Goal: Task Accomplishment & Management: Complete application form

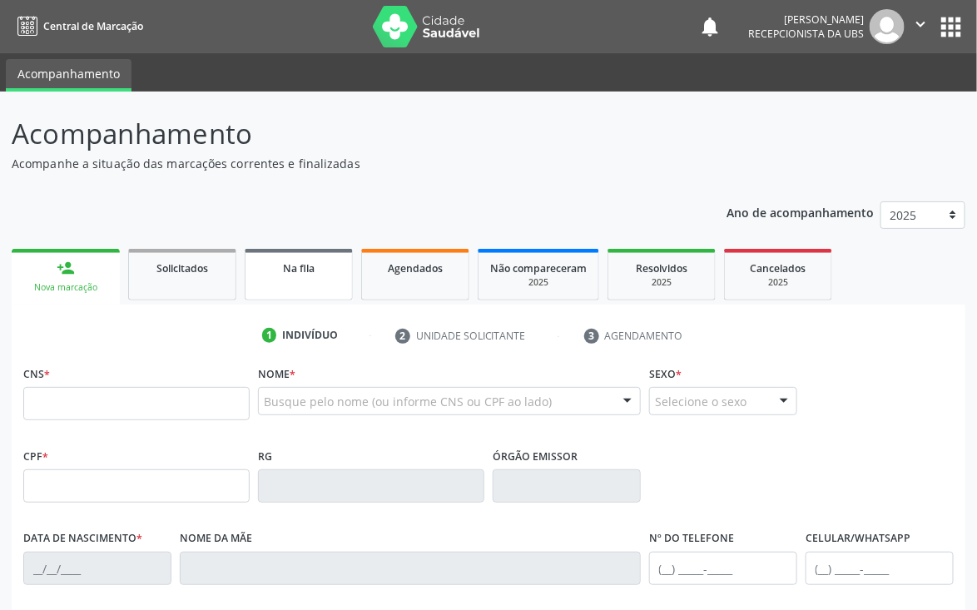
click at [305, 282] on link "Na fila" at bounding box center [299, 275] width 108 height 52
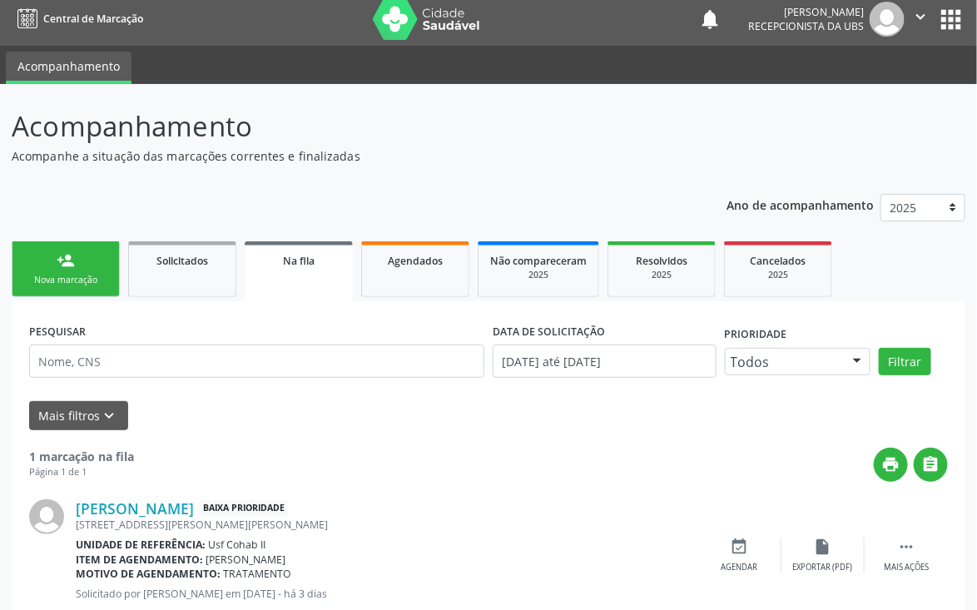
scroll to position [56, 0]
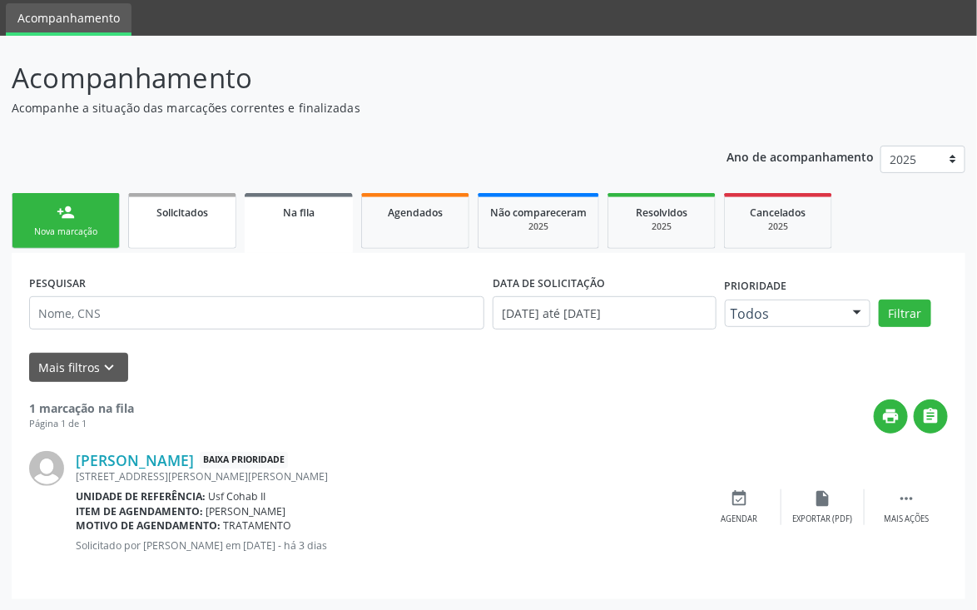
click at [201, 220] on link "Solicitados" at bounding box center [182, 221] width 108 height 56
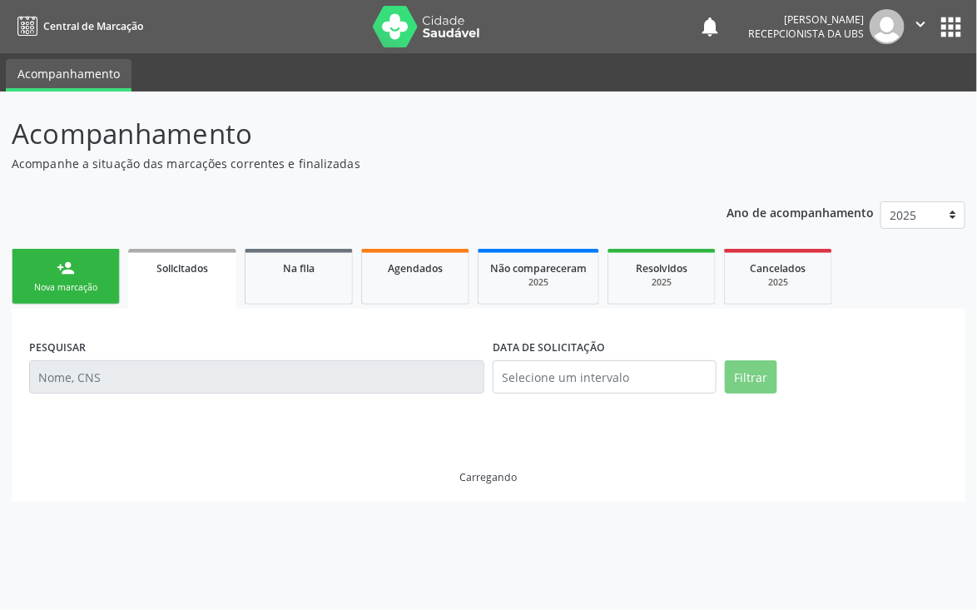
scroll to position [0, 0]
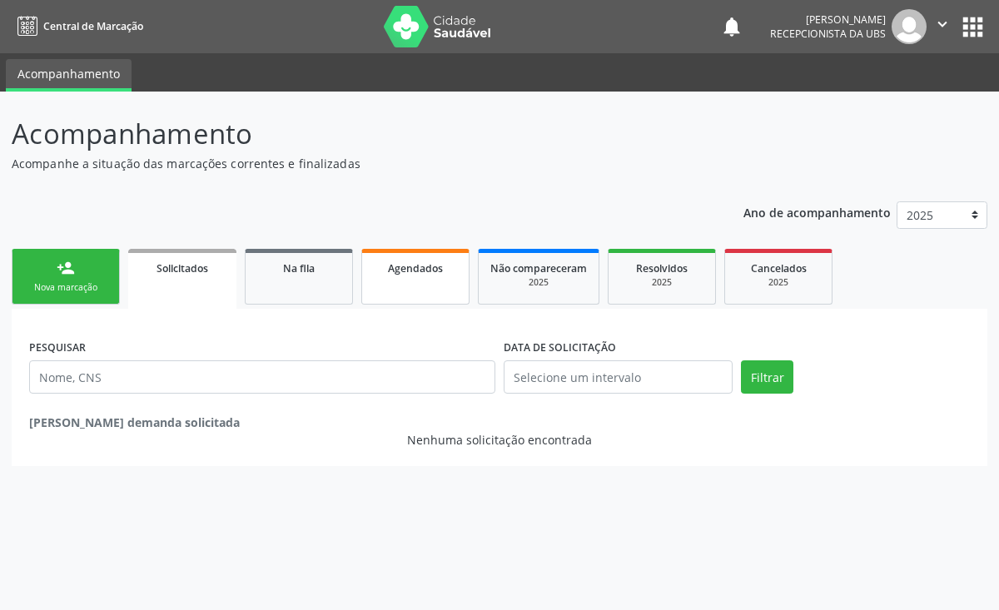
click at [437, 292] on link "Agendados" at bounding box center [415, 277] width 108 height 56
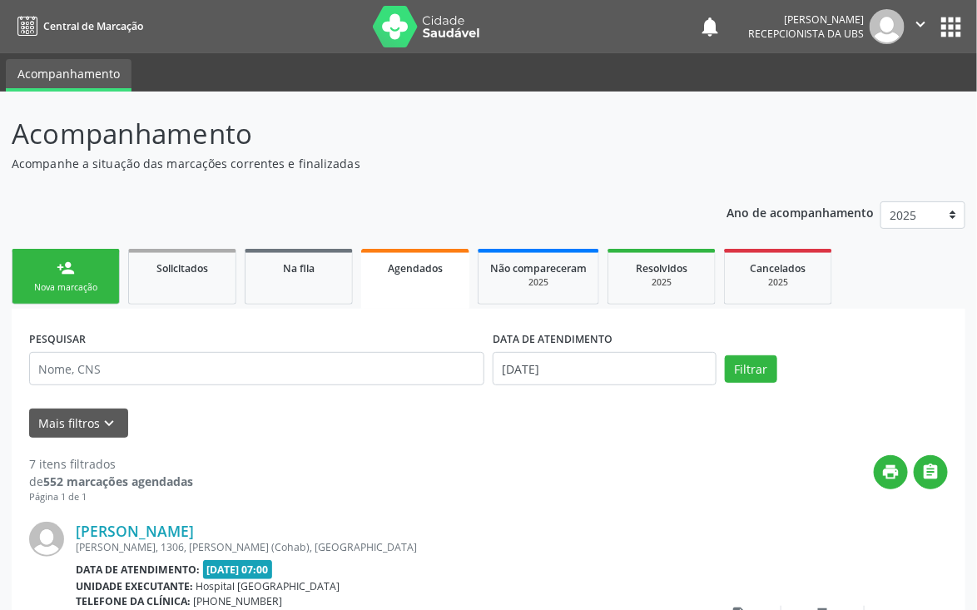
click at [77, 282] on div "Nova marcação" at bounding box center [65, 287] width 83 height 12
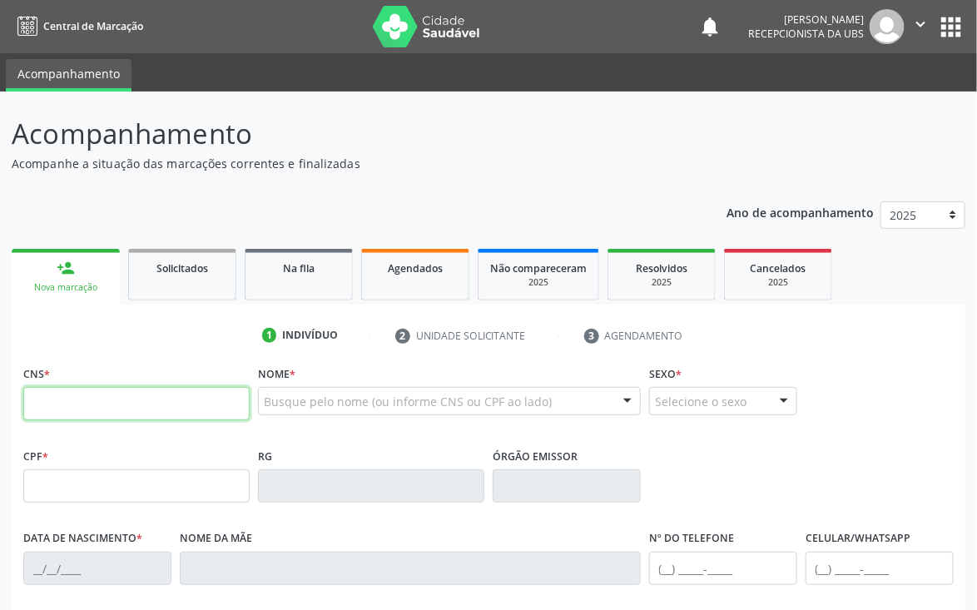
click at [180, 408] on input "text" at bounding box center [136, 403] width 226 height 33
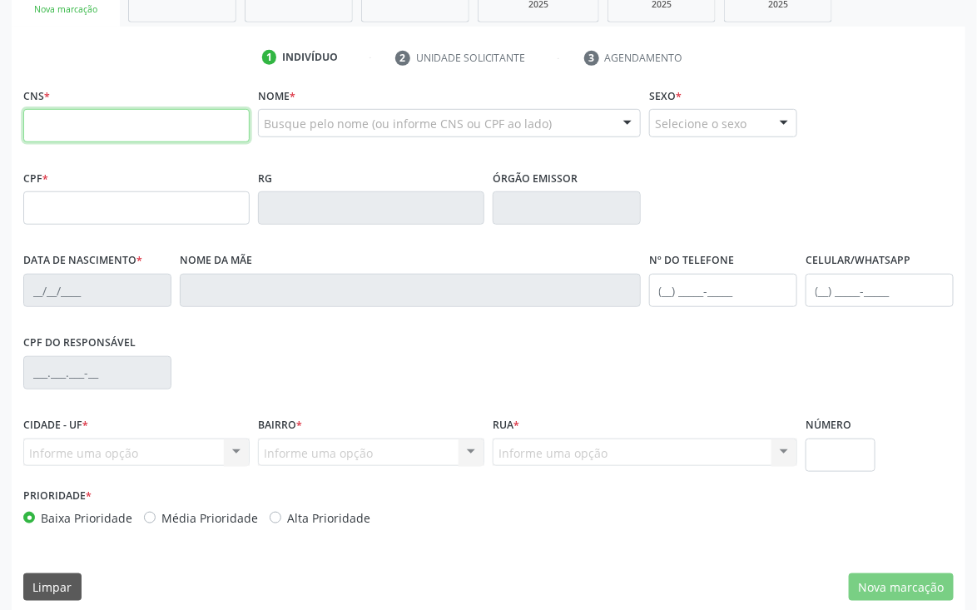
scroll to position [292, 0]
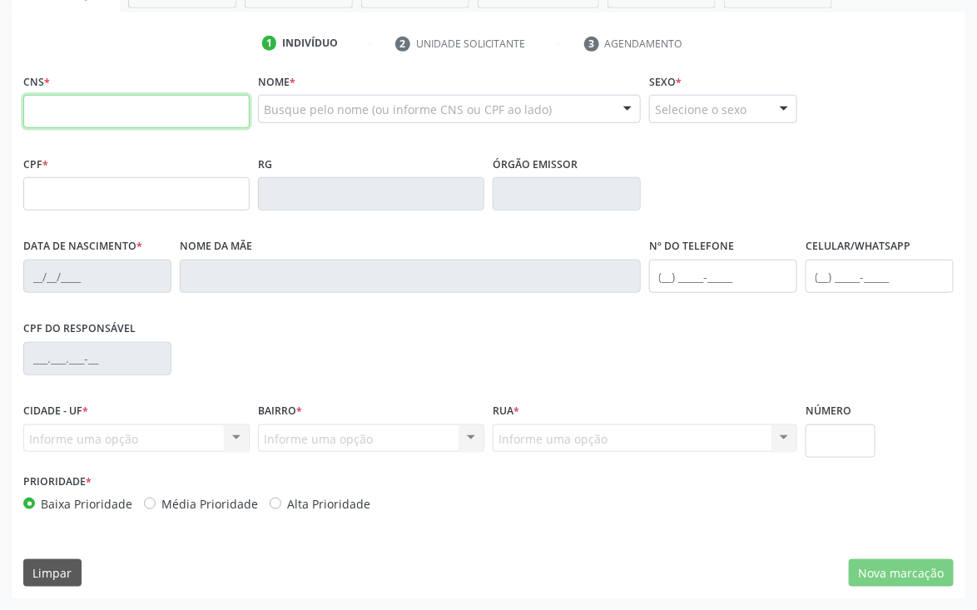
click at [145, 105] on input "text" at bounding box center [136, 111] width 226 height 33
type input "700 6094 [DEMOGRAPHIC_DATA] 4660"
type input "026.328.254-66"
type input "[DATE]"
type input "[PERSON_NAME]"
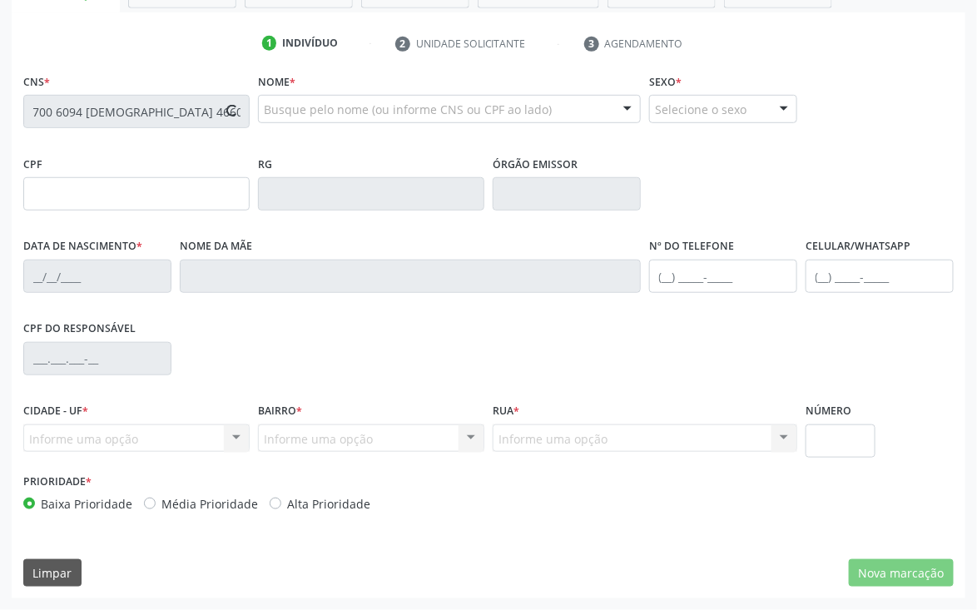
type input "[PHONE_NUMBER]"
type input "425"
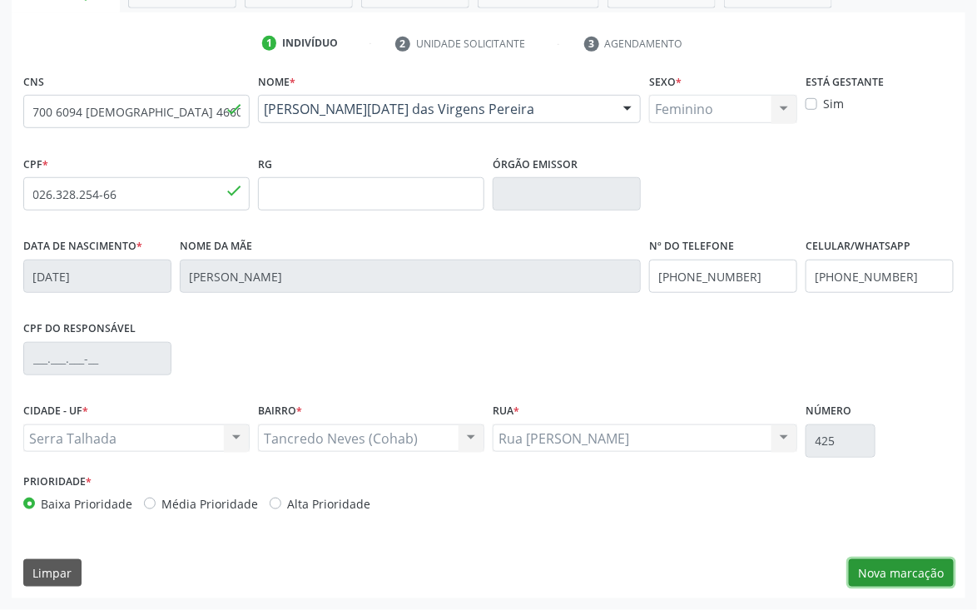
click at [891, 580] on button "Nova marcação" at bounding box center [901, 573] width 105 height 28
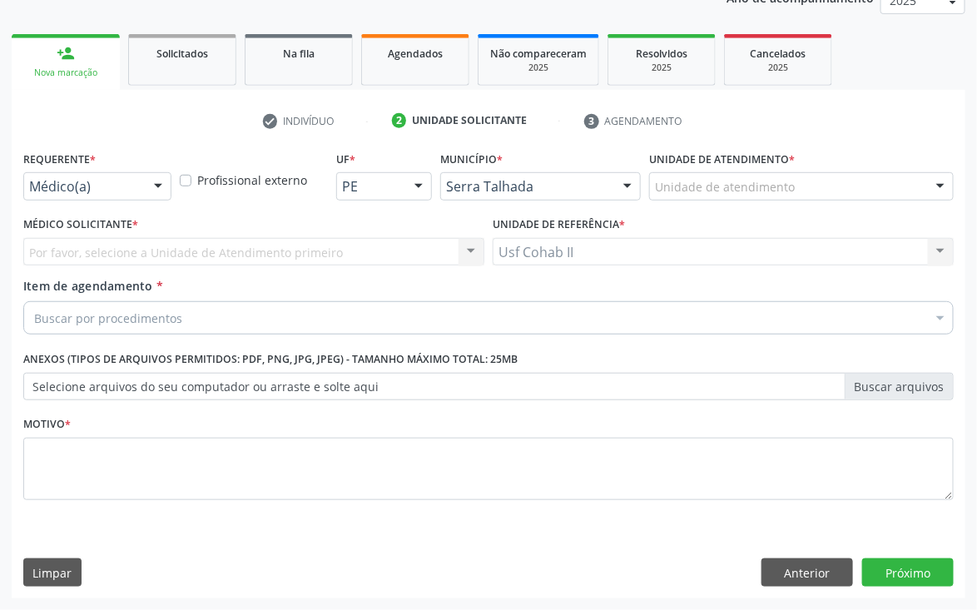
click at [672, 305] on div "Buscar por procedimentos" at bounding box center [488, 317] width 930 height 33
click at [34, 305] on input "Item de agendamento *" at bounding box center [34, 317] width 0 height 33
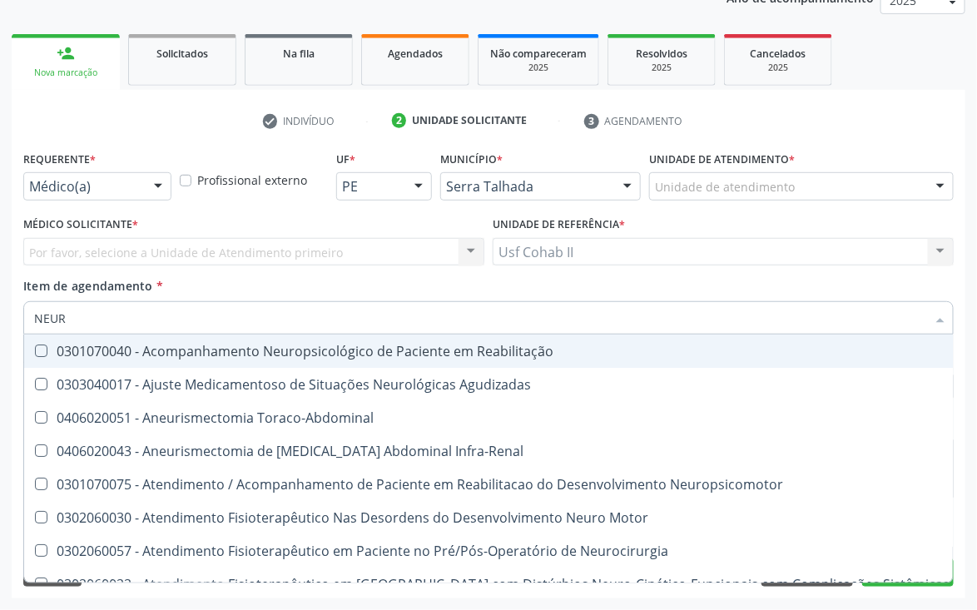
type input "NEURO"
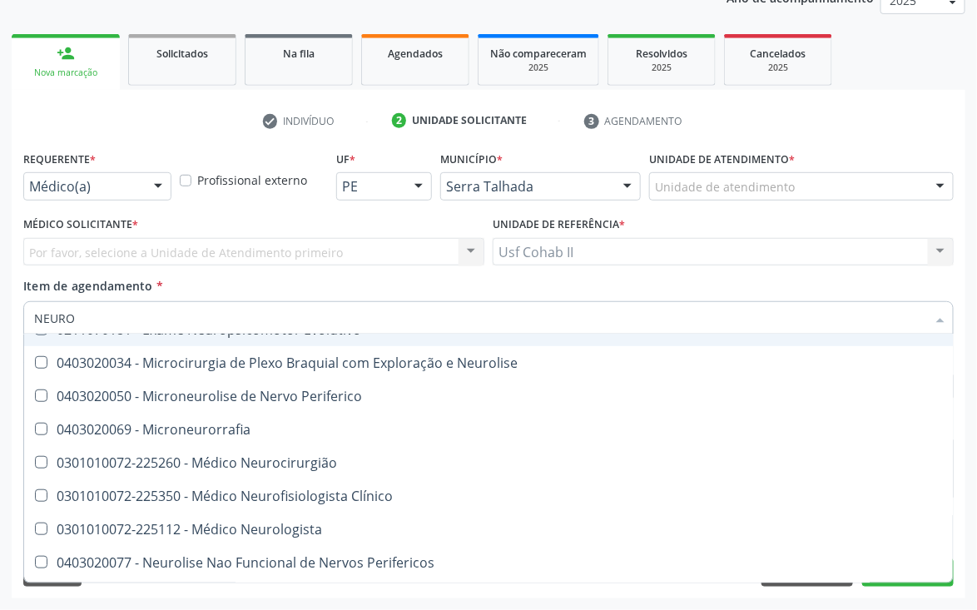
scroll to position [499, 0]
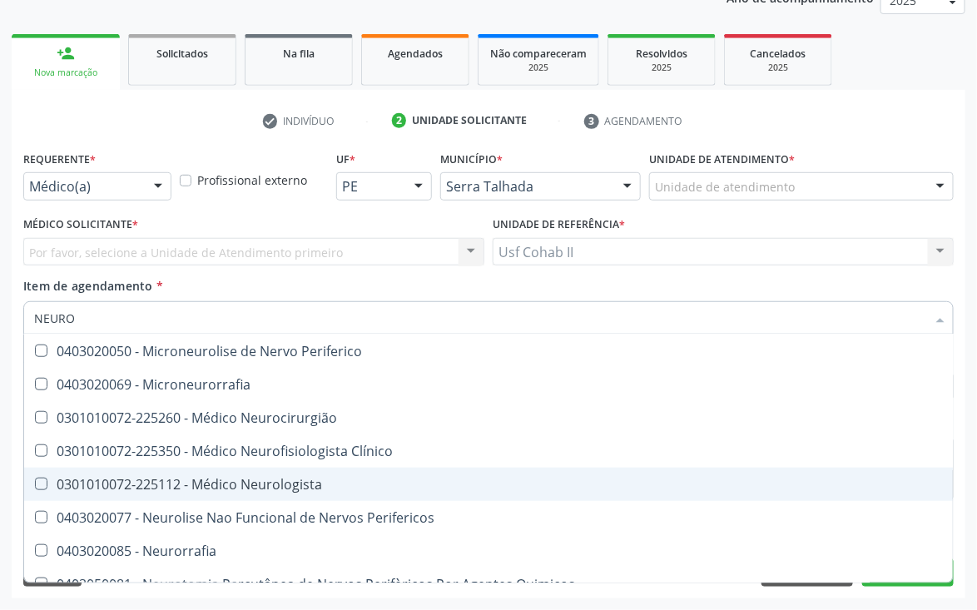
click at [315, 483] on div "0301010072-225112 - Médico Neurologista" at bounding box center [491, 484] width 915 height 13
checkbox Neurologista "true"
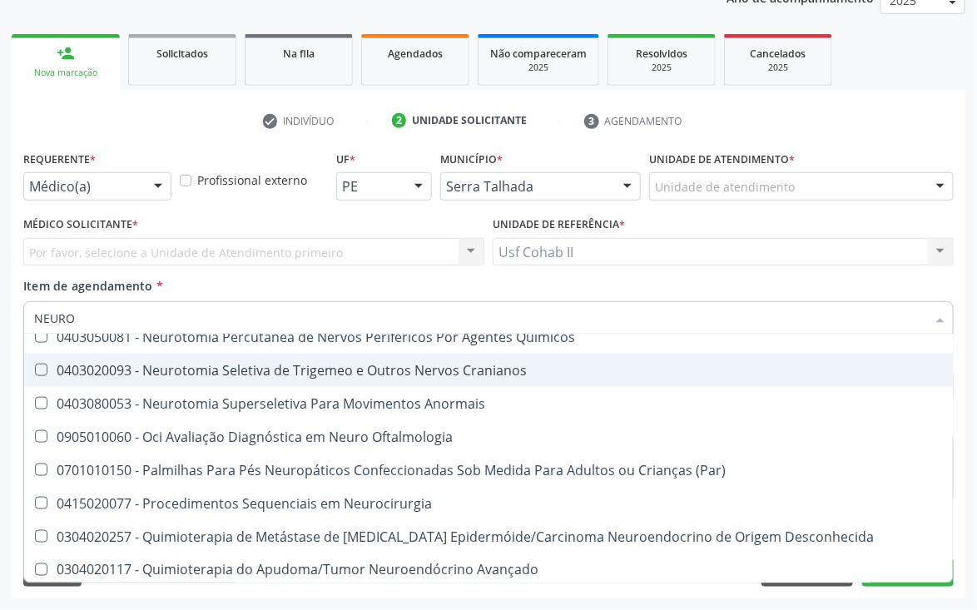
scroll to position [749, 0]
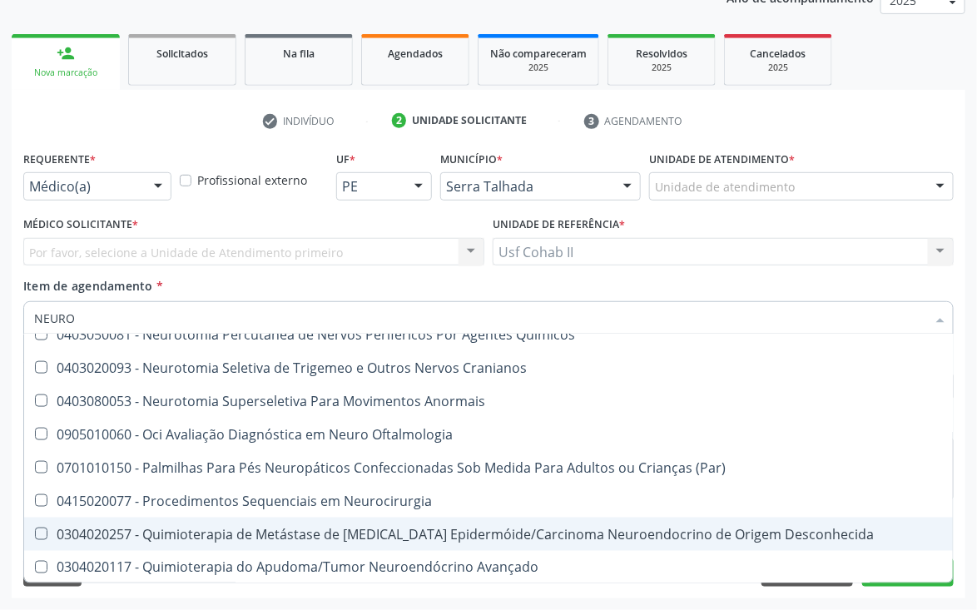
click at [960, 428] on div "Requerente * Médico(a) Médico(a) Enfermeiro(a) Paciente Nenhum resultado encont…" at bounding box center [489, 372] width 954 height 452
checkbox Agudizadas "true"
checkbox Neurologista "false"
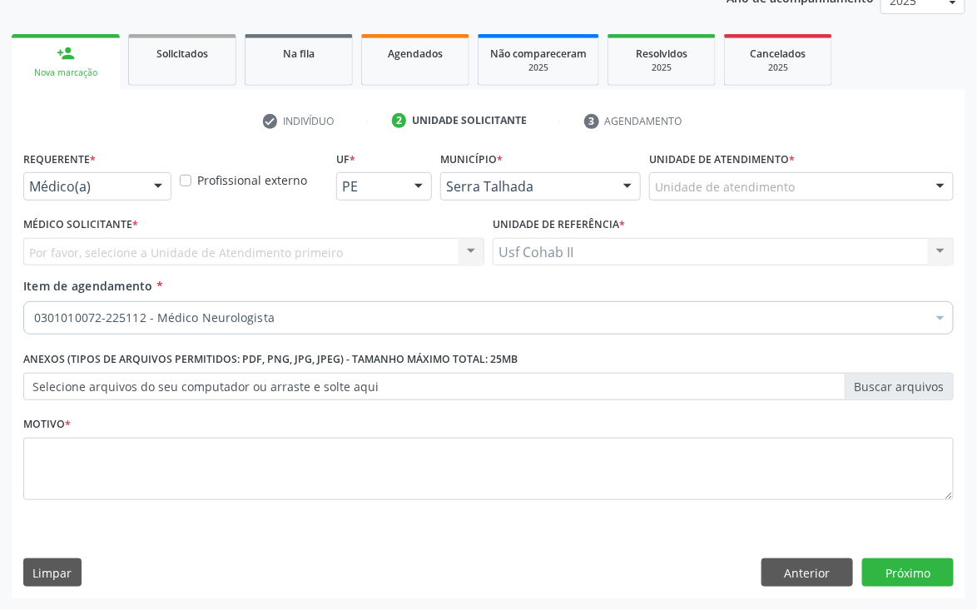
scroll to position [0, 0]
click at [926, 573] on button "Próximo" at bounding box center [908, 572] width 92 height 28
click at [926, 523] on div "Motivo *" at bounding box center [488, 468] width 939 height 112
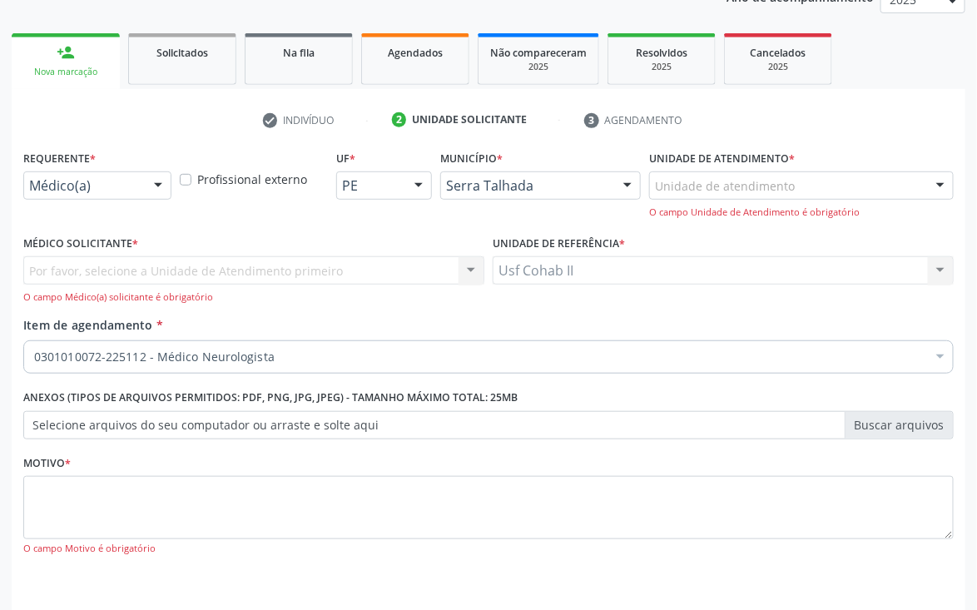
click at [935, 265] on div "Usf Cohab II Usf Cohab II Nenhum resultado encontrado para: " " Não há nenhuma …" at bounding box center [723, 270] width 461 height 28
click at [930, 183] on div at bounding box center [940, 186] width 25 height 28
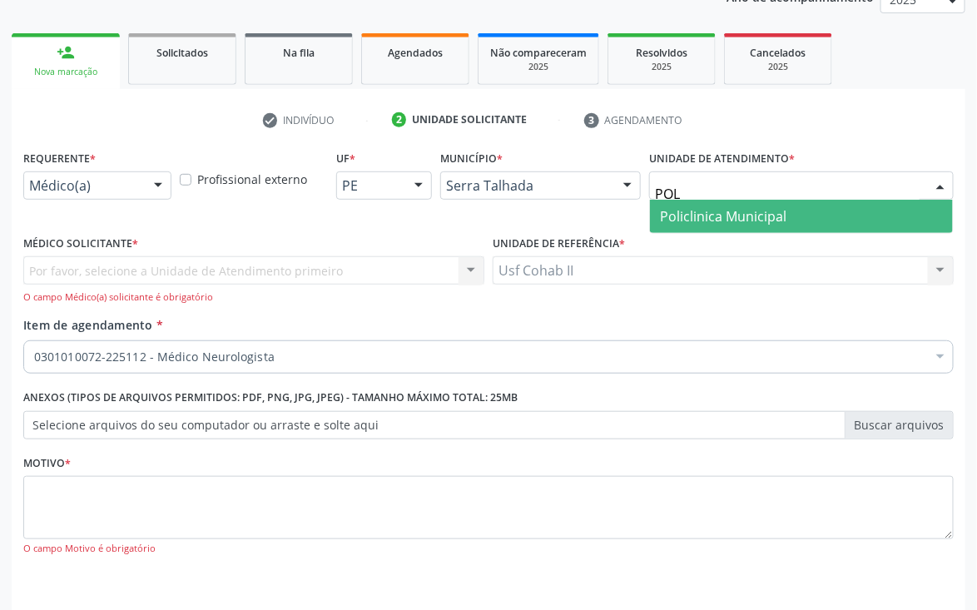
type input "POLI"
click at [725, 216] on span "Policlinica Municipal" at bounding box center [723, 216] width 126 height 18
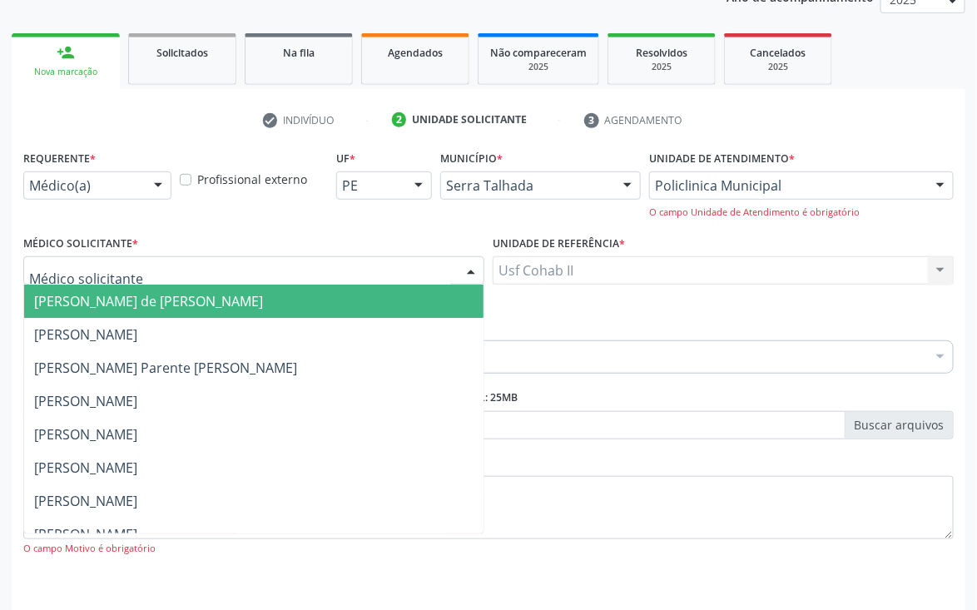
click at [468, 265] on div at bounding box center [471, 271] width 25 height 28
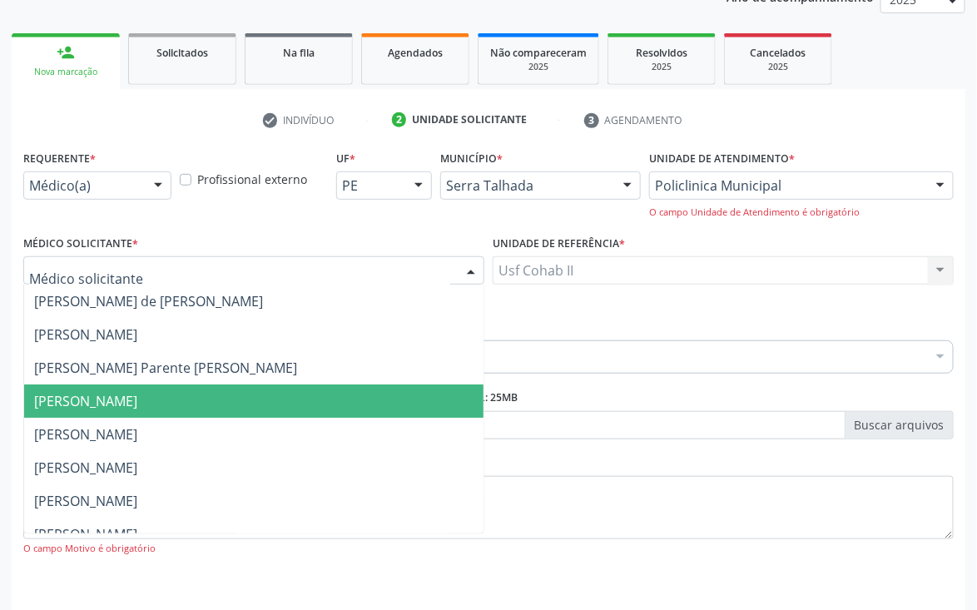
click at [137, 402] on span "[PERSON_NAME]" at bounding box center [85, 401] width 103 height 18
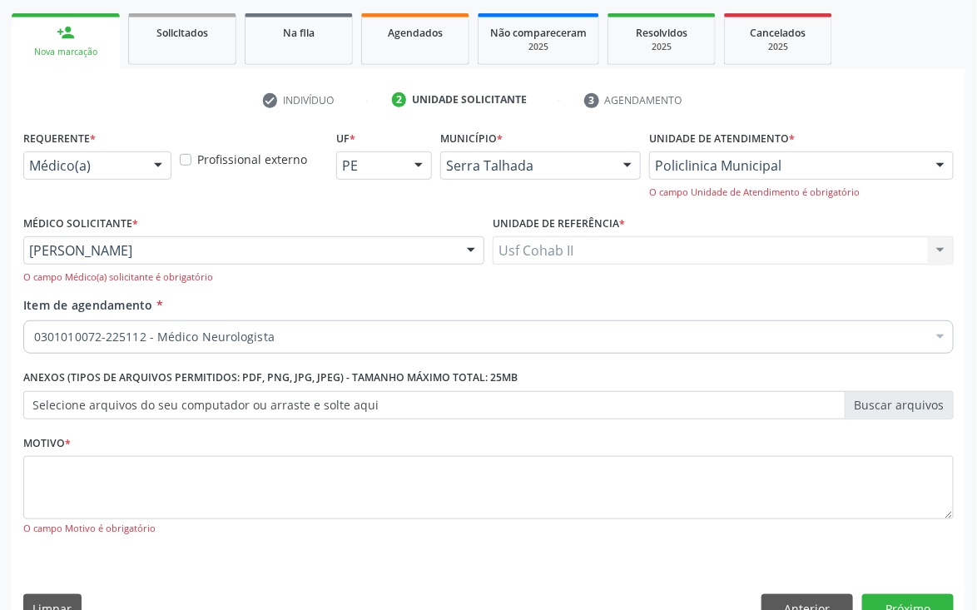
scroll to position [272, 0]
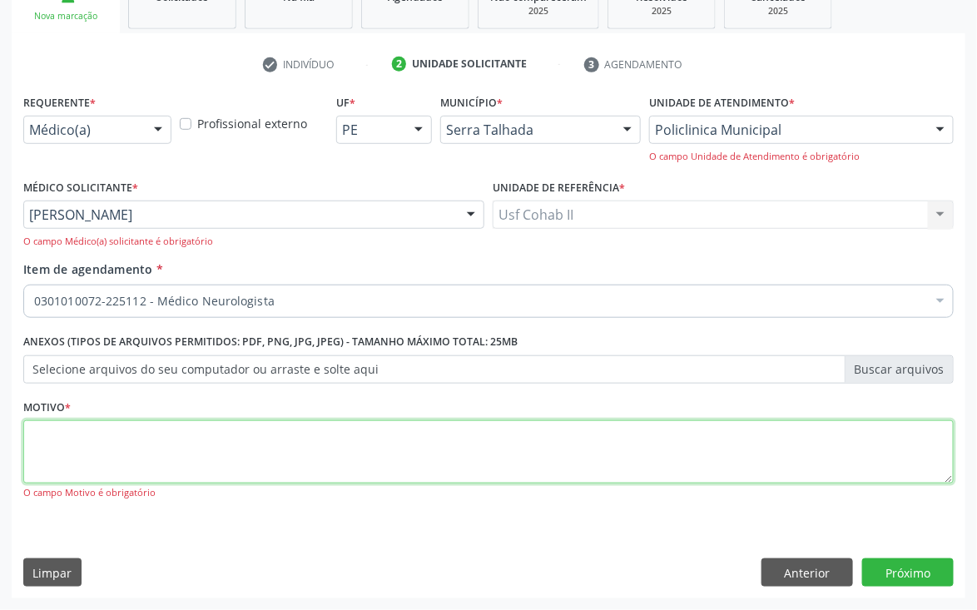
click at [519, 449] on textarea at bounding box center [488, 451] width 930 height 63
type textarea "CONSULTA"
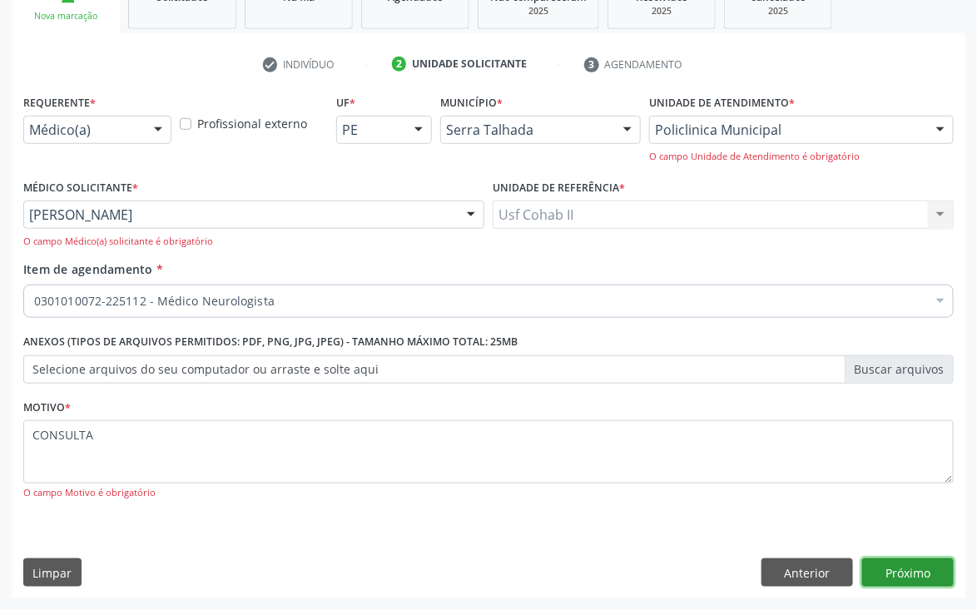
click at [901, 567] on button "Próximo" at bounding box center [908, 572] width 92 height 28
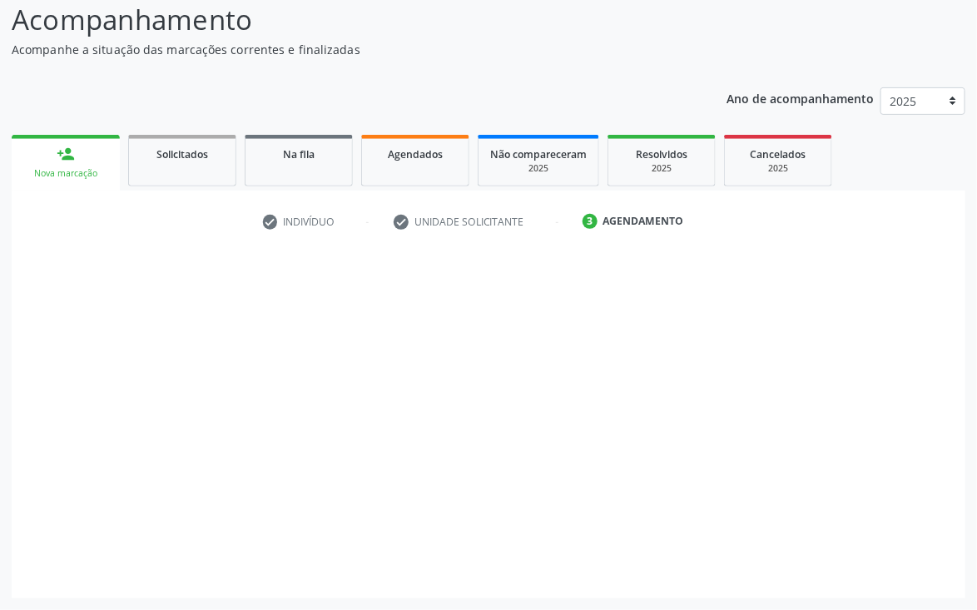
scroll to position [115, 0]
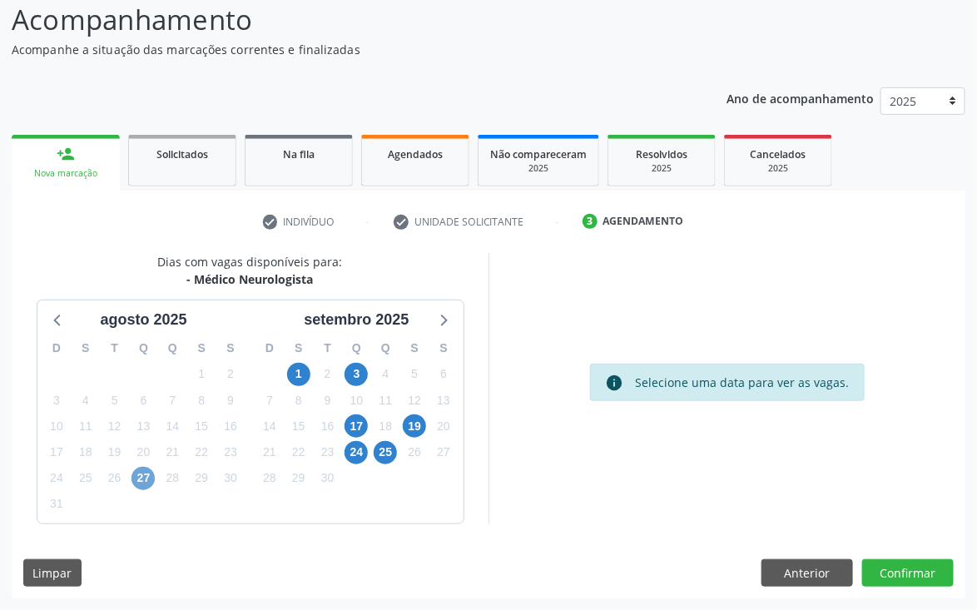
click at [145, 477] on span "27" at bounding box center [142, 478] width 23 height 23
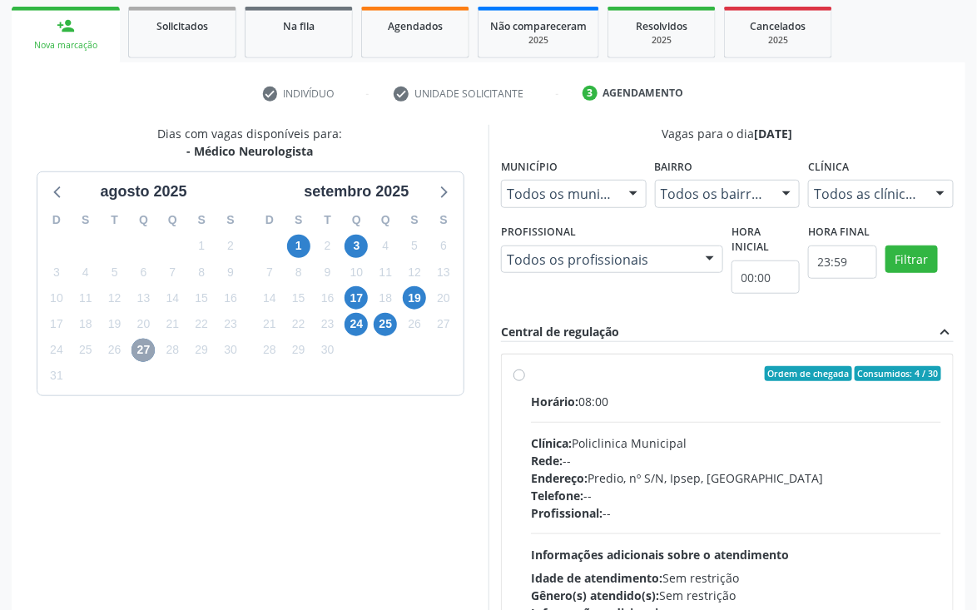
scroll to position [357, 0]
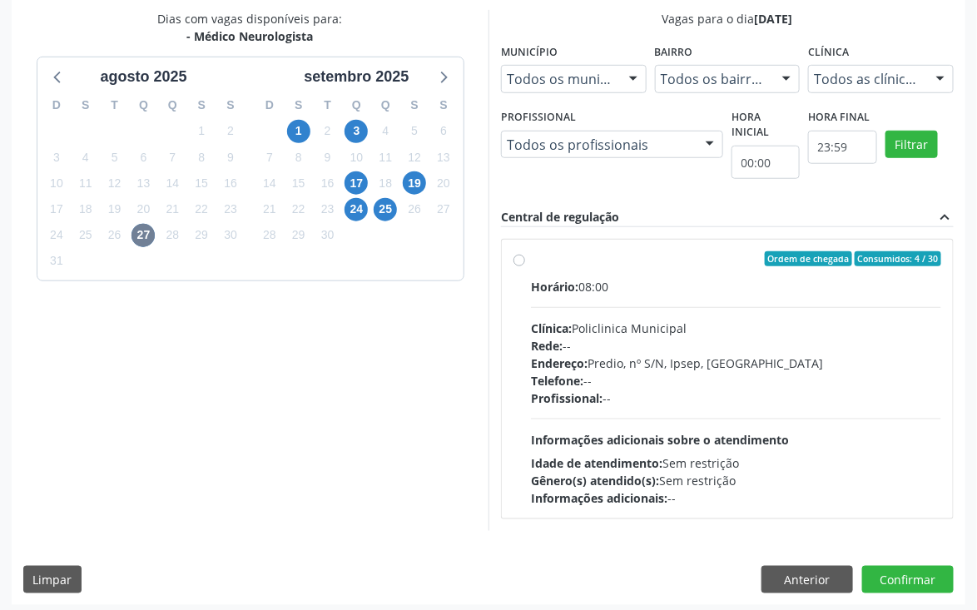
click at [531, 251] on label "Ordem de chegada Consumidos: 4 / 30 Horário: 08:00 Clínica: Policlinica Municip…" at bounding box center [736, 378] width 410 height 255
click at [525, 251] on input "Ordem de chegada Consumidos: 4 / 30 Horário: 08:00 Clínica: Policlinica Municip…" at bounding box center [519, 258] width 12 height 15
radio input "true"
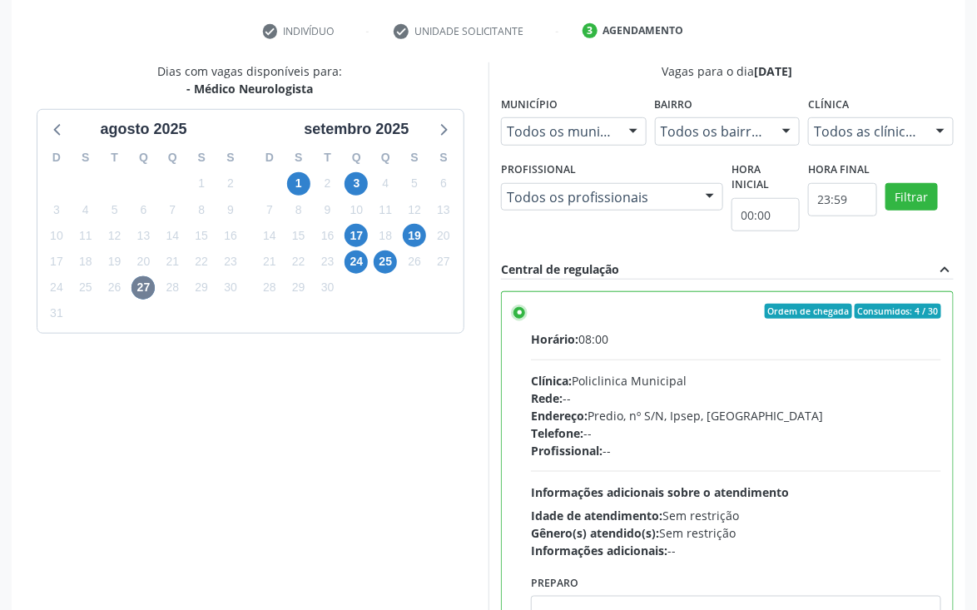
scroll to position [260, 0]
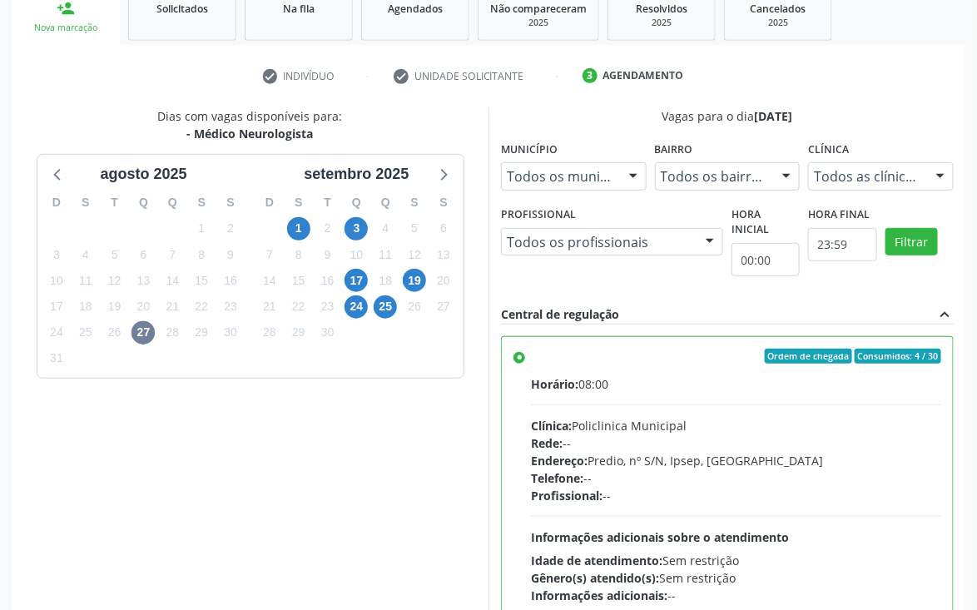
click at [632, 176] on div at bounding box center [633, 177] width 25 height 28
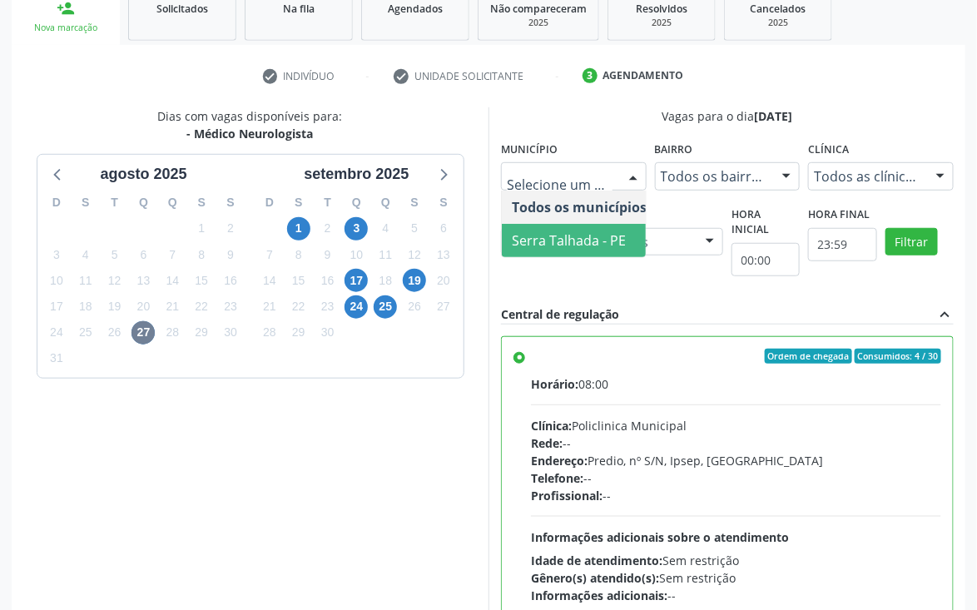
click at [607, 238] on span "Serra Talhada - PE" at bounding box center [569, 240] width 114 height 18
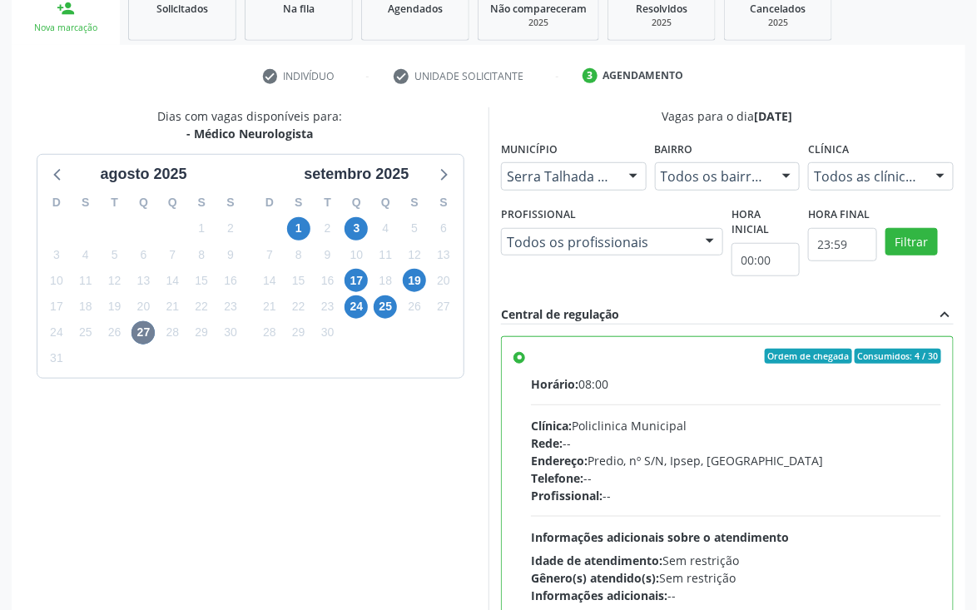
click at [791, 180] on div at bounding box center [786, 177] width 25 height 28
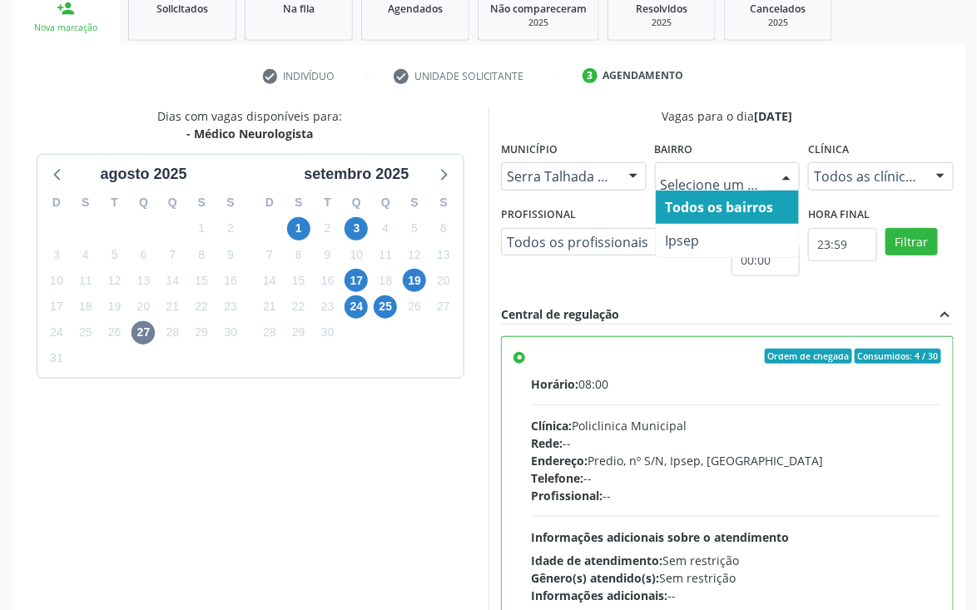
click at [747, 210] on span "Todos os bairros" at bounding box center [720, 207] width 108 height 18
click at [779, 177] on div at bounding box center [786, 177] width 25 height 28
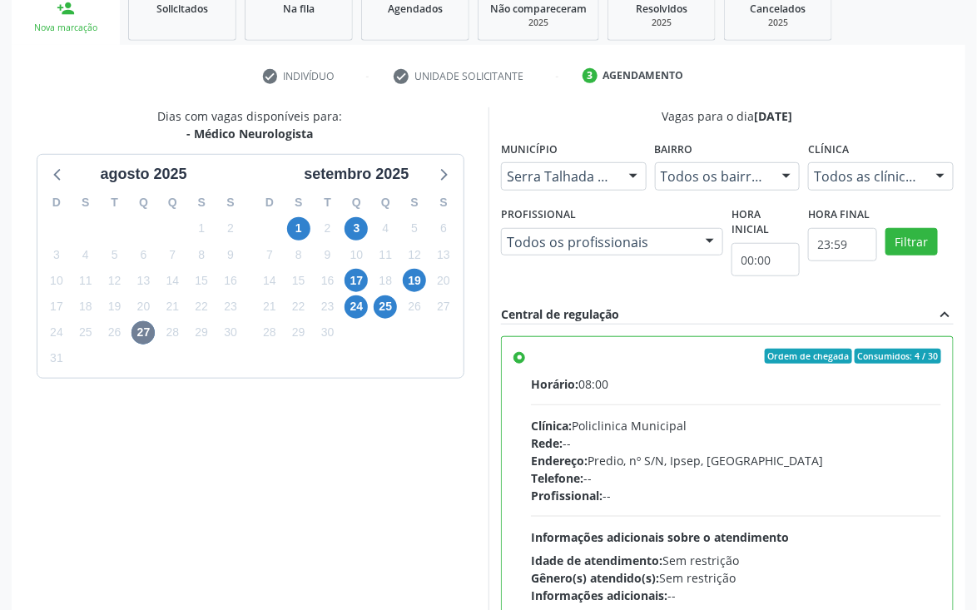
click at [791, 175] on div at bounding box center [786, 177] width 25 height 28
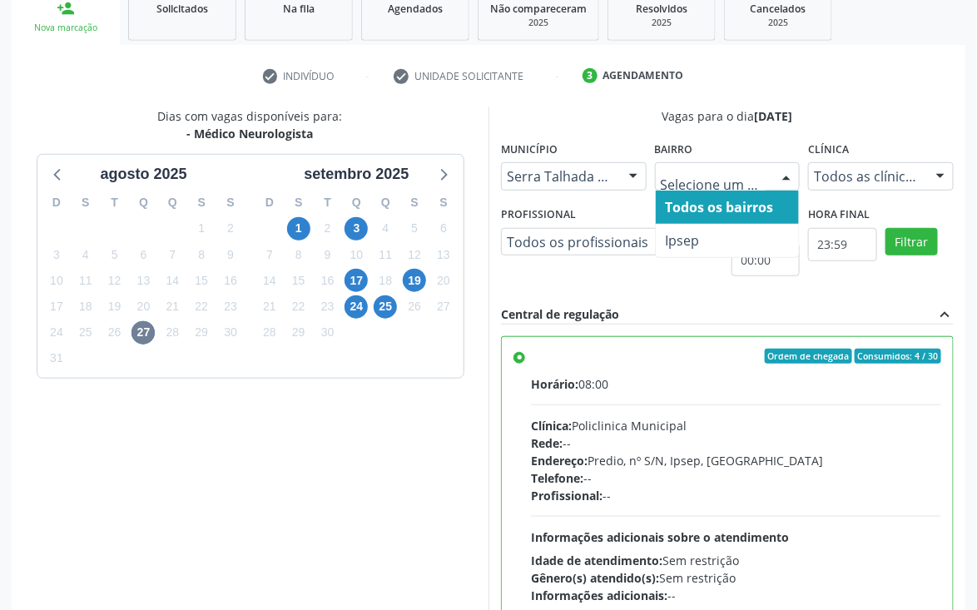
click at [766, 201] on span "Todos os bairros" at bounding box center [720, 207] width 108 height 18
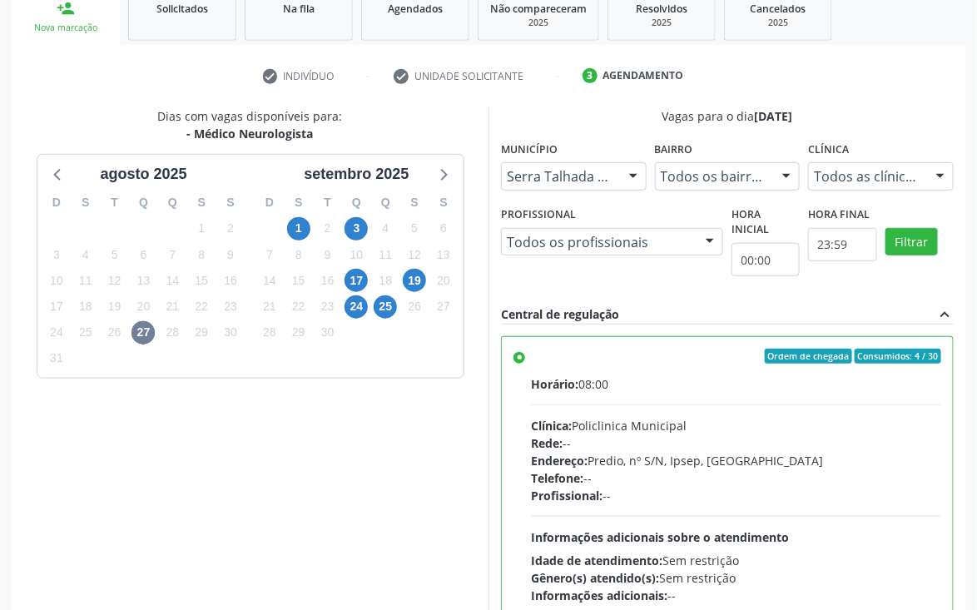
click at [930, 176] on div at bounding box center [940, 177] width 25 height 28
click at [936, 171] on div at bounding box center [940, 177] width 25 height 28
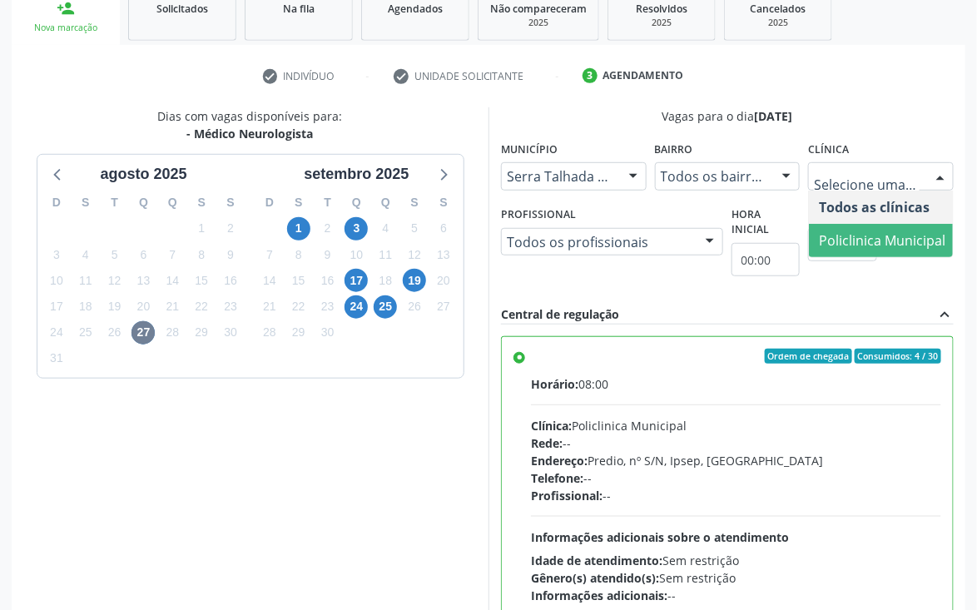
click at [920, 240] on span "Policlinica Municipal" at bounding box center [882, 240] width 126 height 18
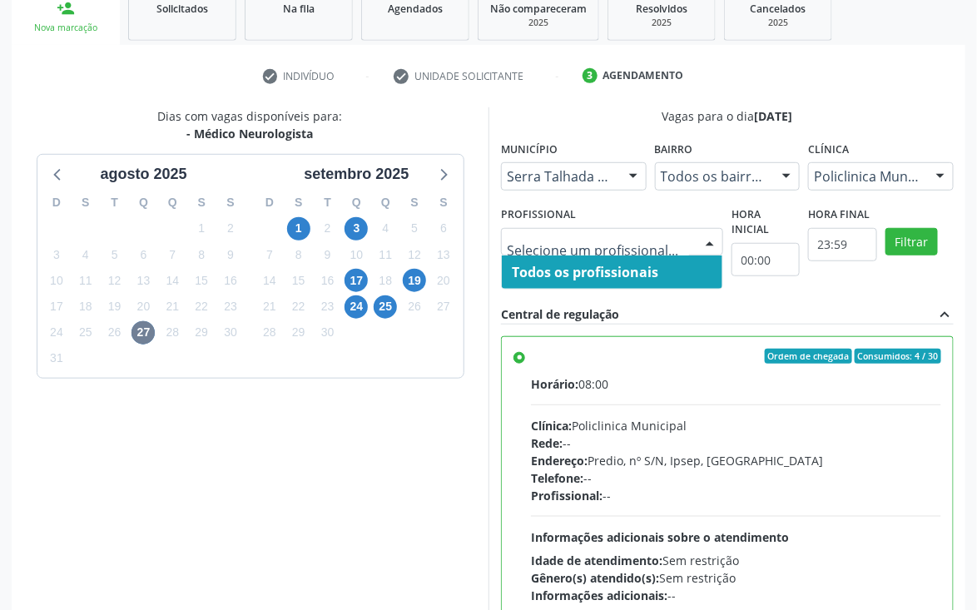
click at [712, 240] on div at bounding box center [709, 243] width 25 height 28
click at [615, 268] on span "Todos os profissionais" at bounding box center [585, 272] width 146 height 18
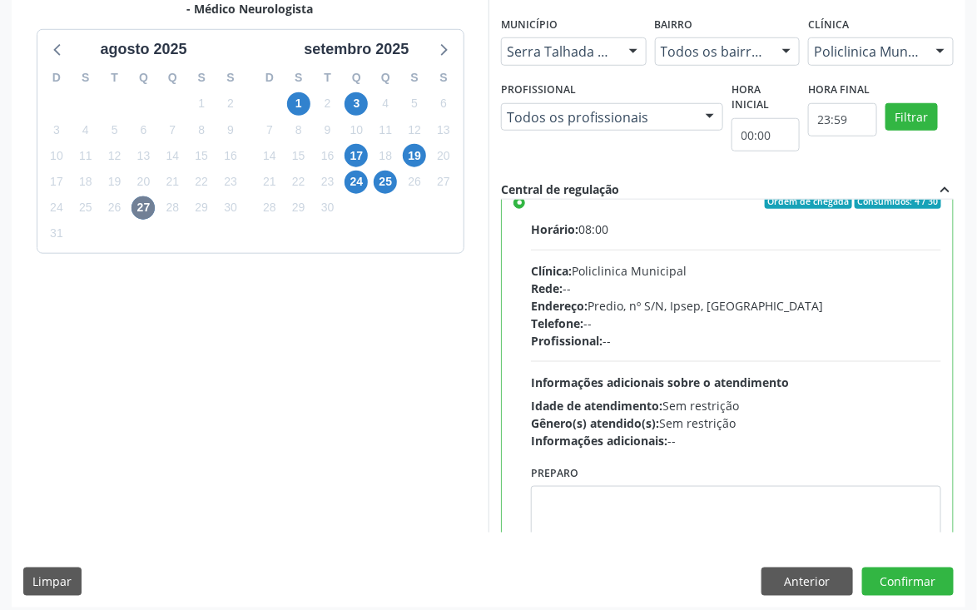
scroll to position [0, 0]
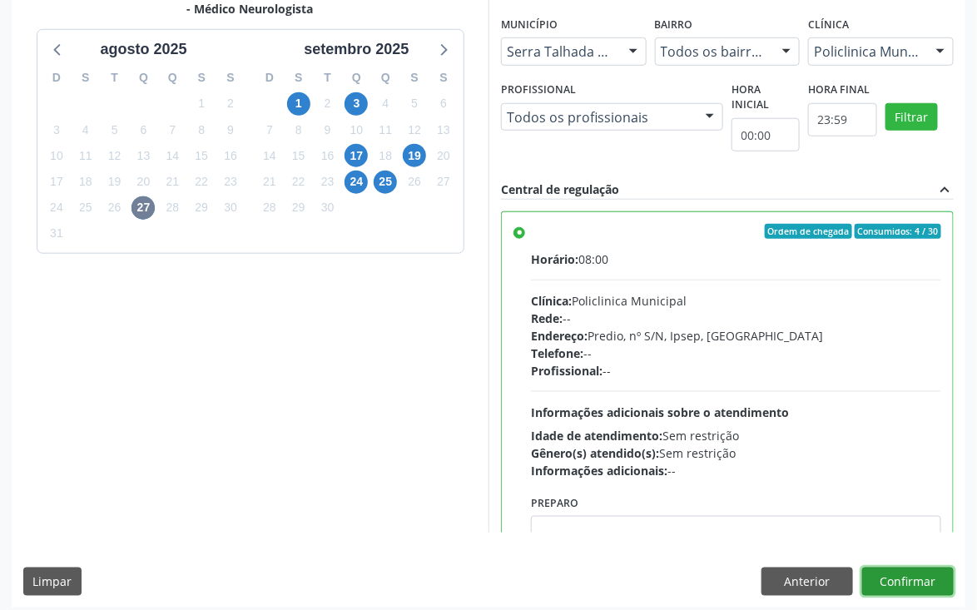
click at [914, 573] on button "Confirmar" at bounding box center [908, 582] width 92 height 28
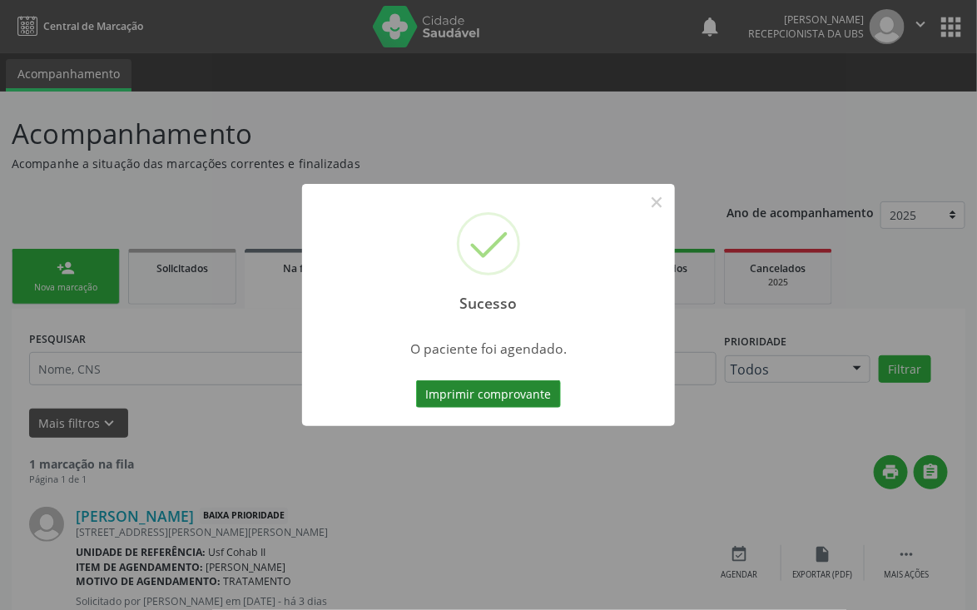
click at [512, 395] on button "Imprimir comprovante" at bounding box center [488, 394] width 145 height 28
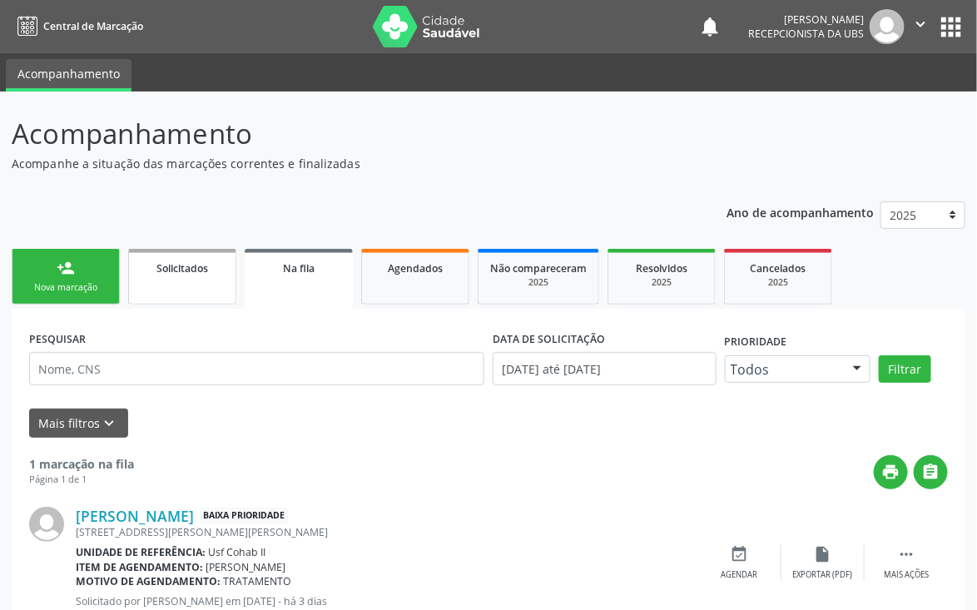
click at [203, 275] on link "Solicitados" at bounding box center [182, 277] width 108 height 56
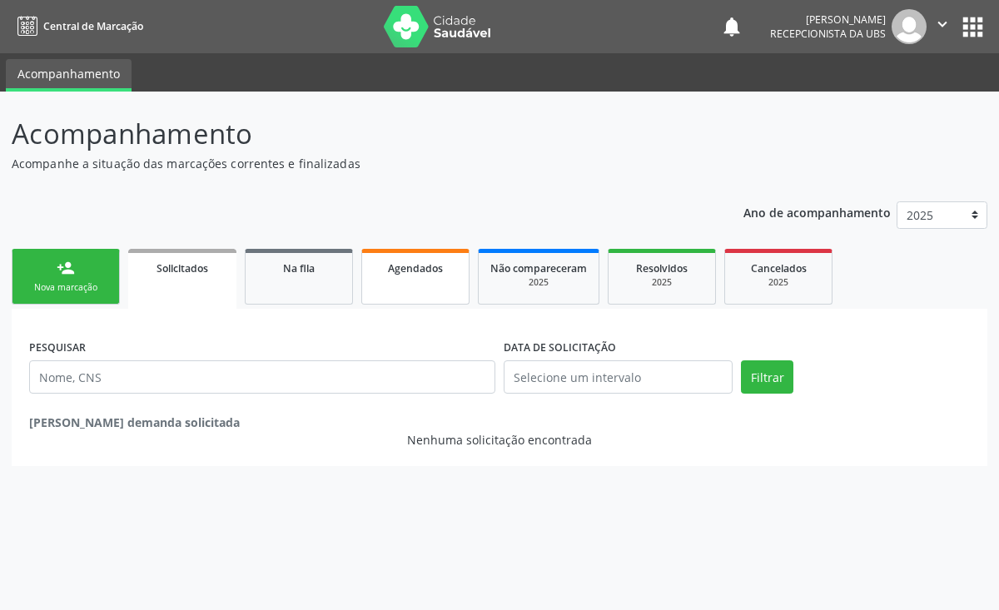
click at [413, 288] on link "Agendados" at bounding box center [415, 277] width 108 height 56
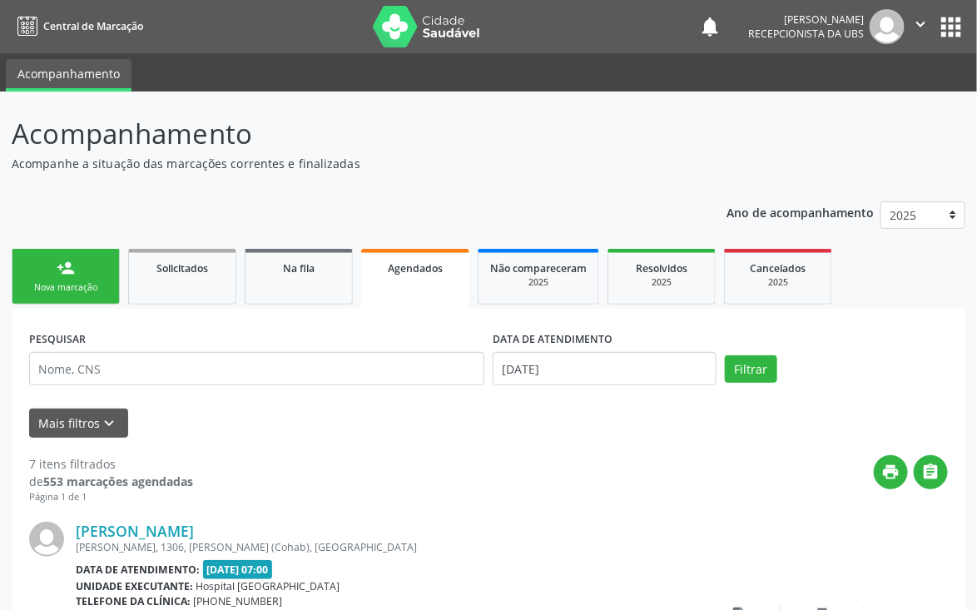
click at [407, 280] on link "Agendados" at bounding box center [415, 279] width 108 height 60
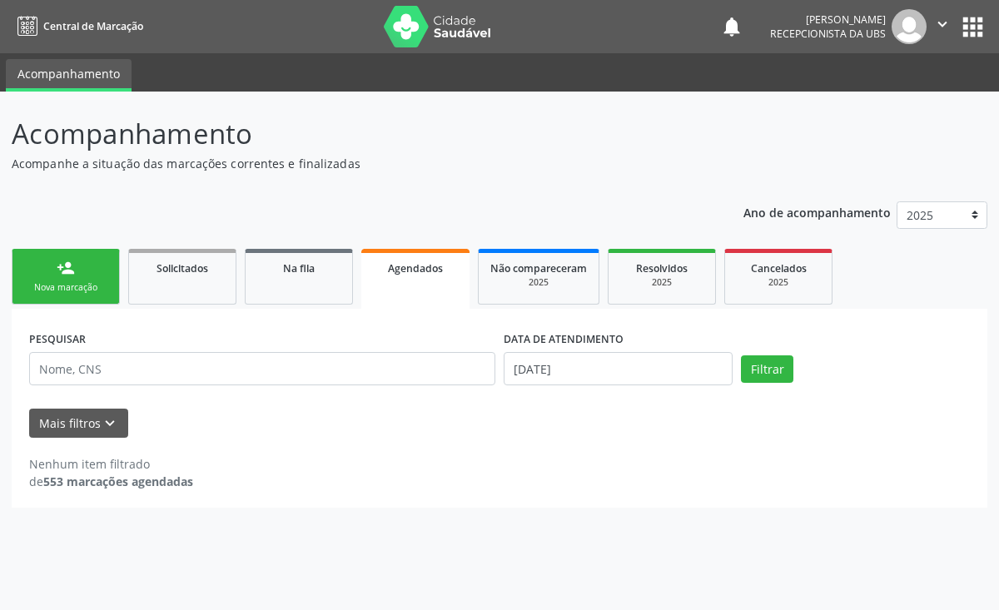
click at [407, 280] on link "Agendados" at bounding box center [415, 279] width 108 height 60
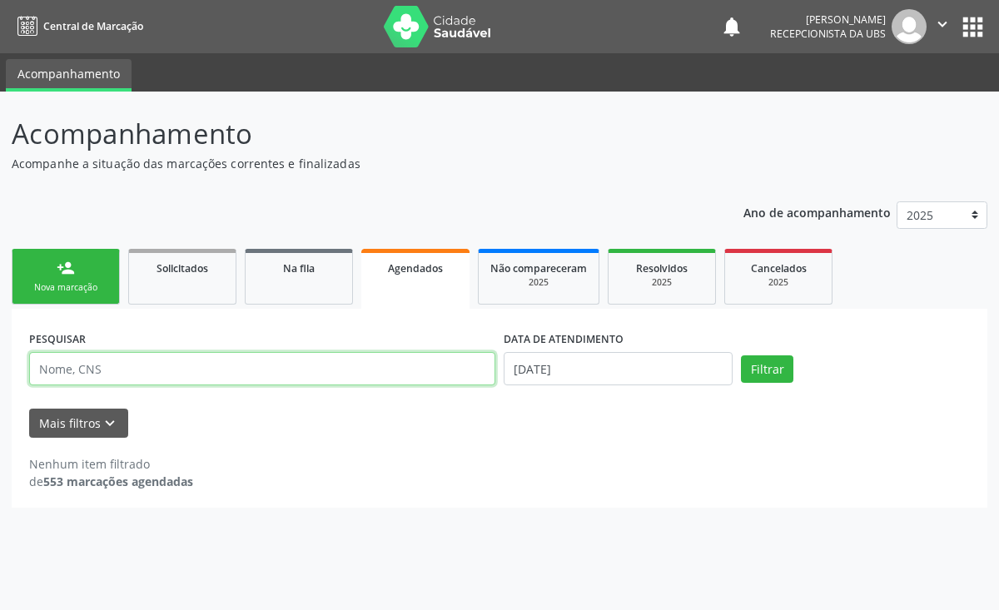
click at [355, 368] on input "text" at bounding box center [262, 368] width 466 height 33
type input "700007835987109"
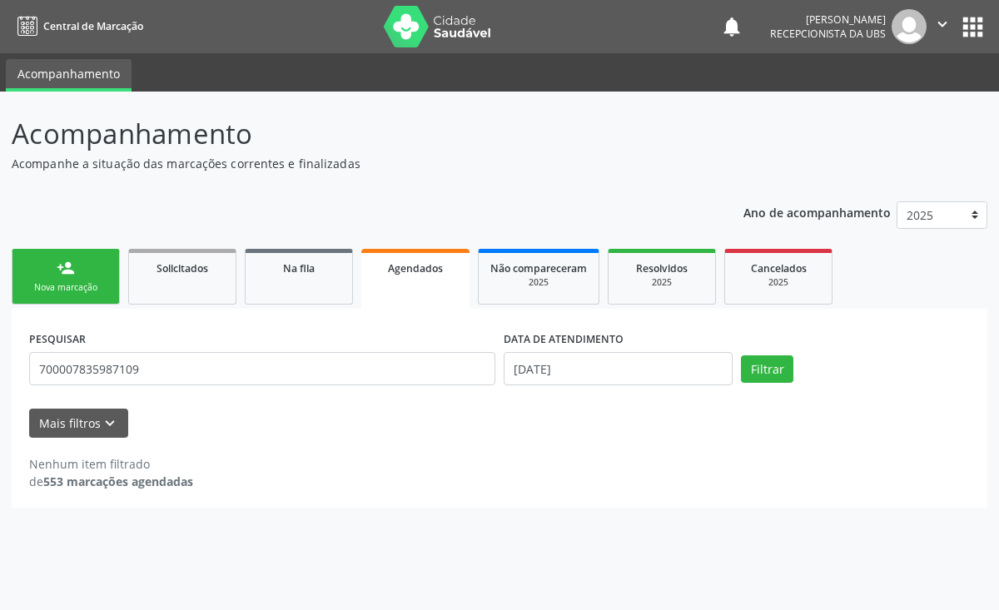
click at [255, 433] on div "Mais filtros keyboard_arrow_down" at bounding box center [499, 423] width 949 height 29
click at [770, 365] on button "Filtrar" at bounding box center [767, 369] width 52 height 28
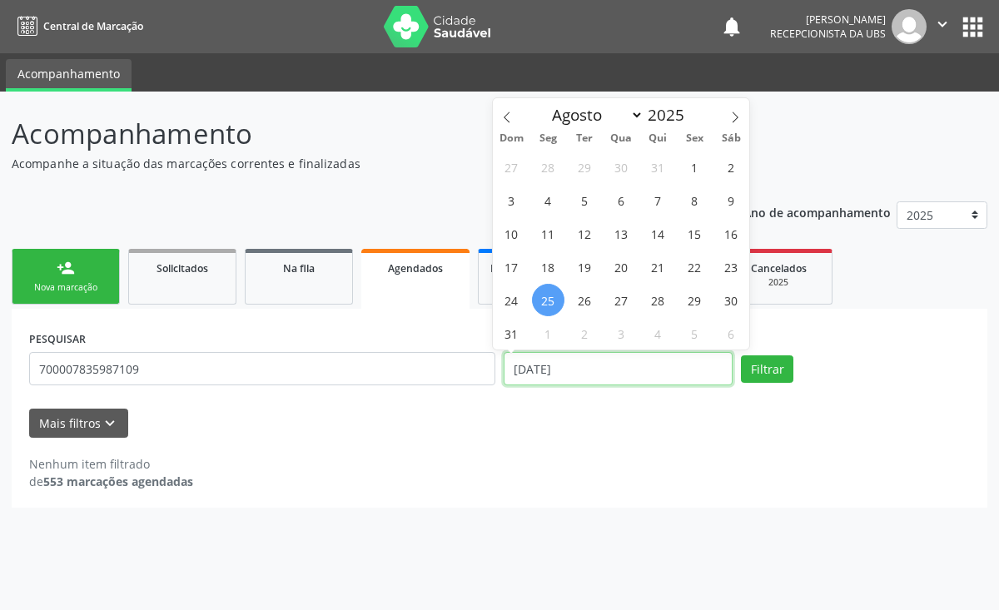
click at [595, 365] on input "[DATE]" at bounding box center [617, 368] width 229 height 33
click at [613, 298] on span "27" at bounding box center [621, 300] width 32 height 32
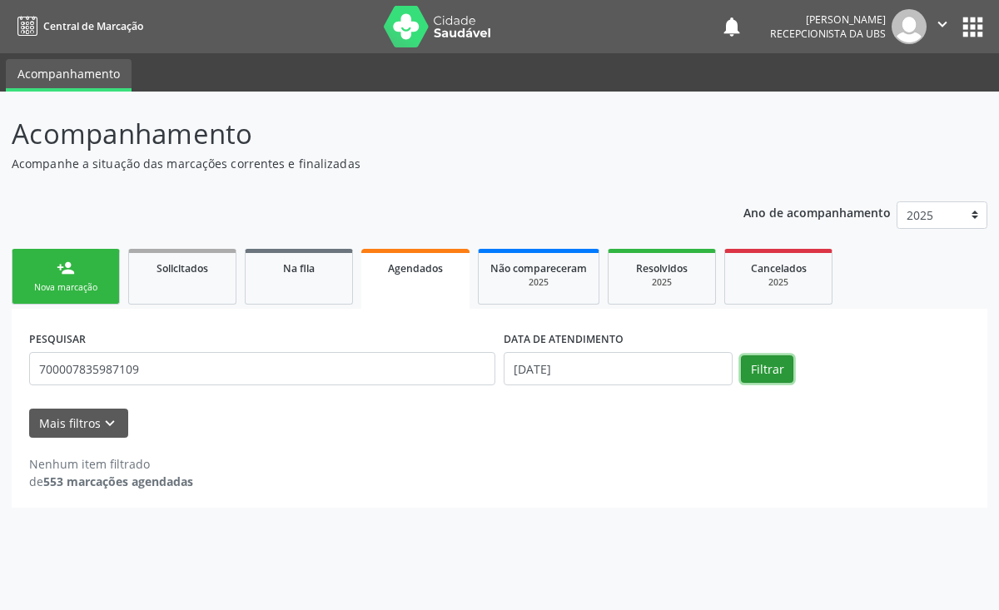
click at [752, 370] on button "Filtrar" at bounding box center [767, 369] width 52 height 28
click at [535, 273] on div "Não compareceram" at bounding box center [538, 267] width 97 height 17
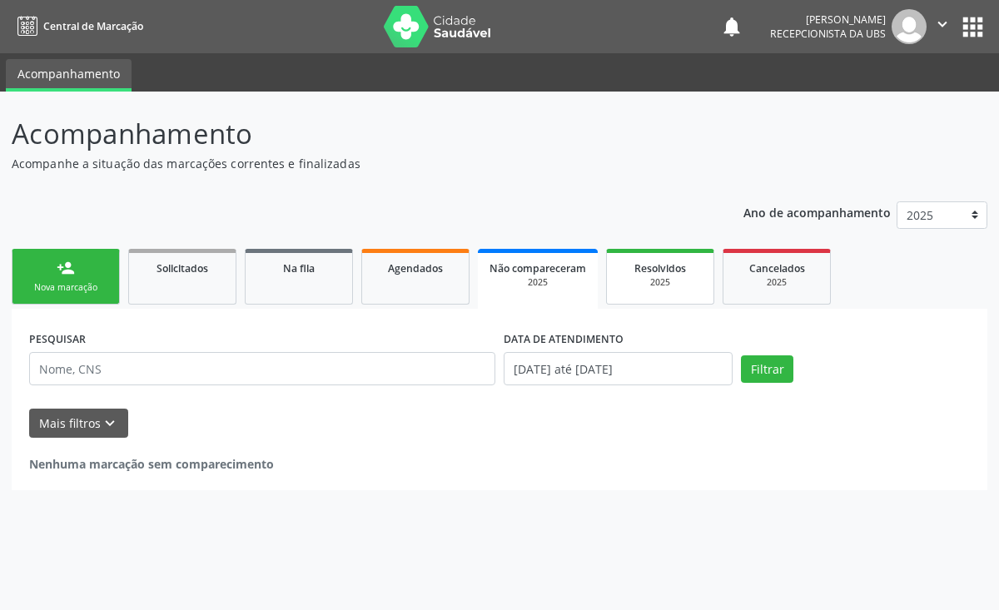
click at [687, 276] on div "2025" at bounding box center [659, 282] width 83 height 12
click at [687, 275] on div "Resolvidos" at bounding box center [659, 267] width 83 height 17
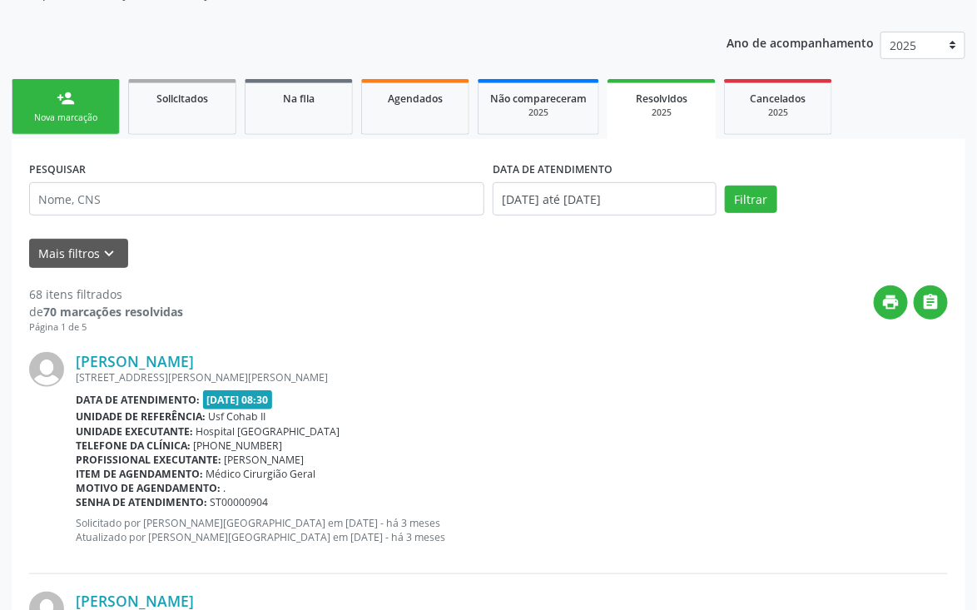
scroll to position [125, 0]
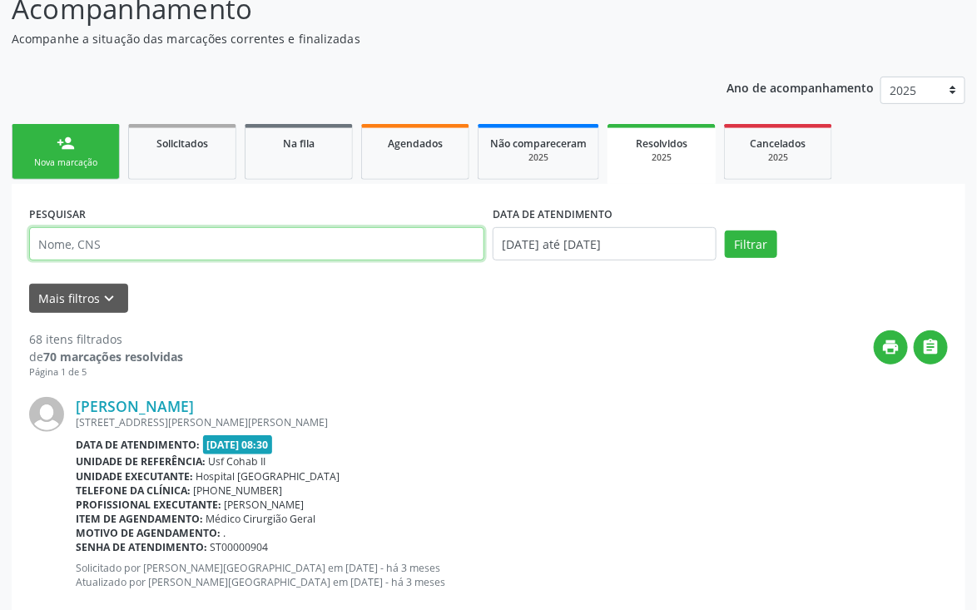
click at [262, 242] on input "text" at bounding box center [256, 243] width 455 height 33
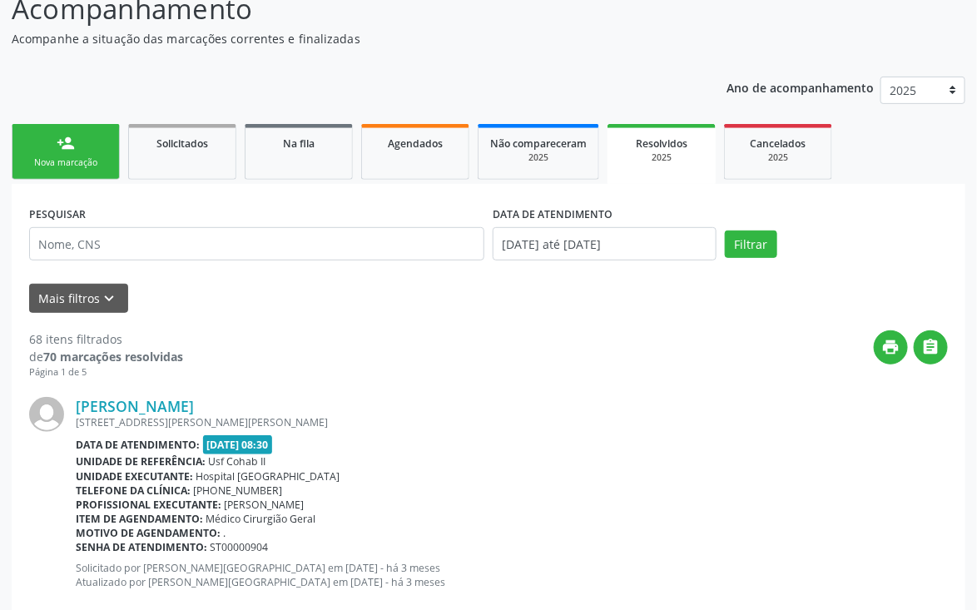
click at [72, 153] on link "person_add Nova marcação" at bounding box center [66, 152] width 108 height 56
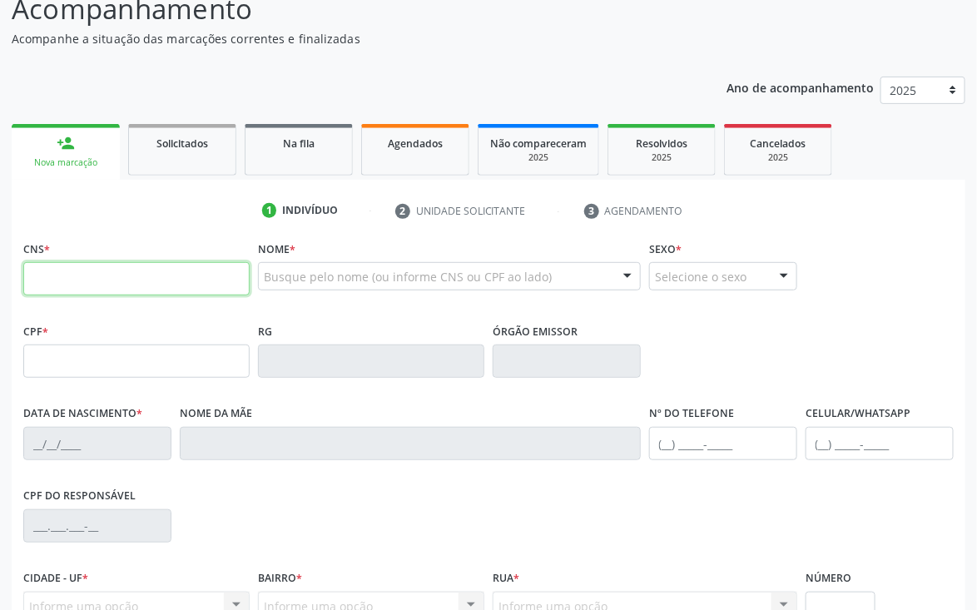
click at [128, 285] on input "text" at bounding box center [136, 278] width 226 height 33
paste input "106 0323 1411"
type input "106 0323 1411"
click at [255, 96] on div "Ano de acompanhamento 2025 2024 person_add Nova marcação Solicitados Na fila Ag…" at bounding box center [489, 416] width 954 height 702
drag, startPoint x: 162, startPoint y: 283, endPoint x: 1, endPoint y: 285, distance: 161.5
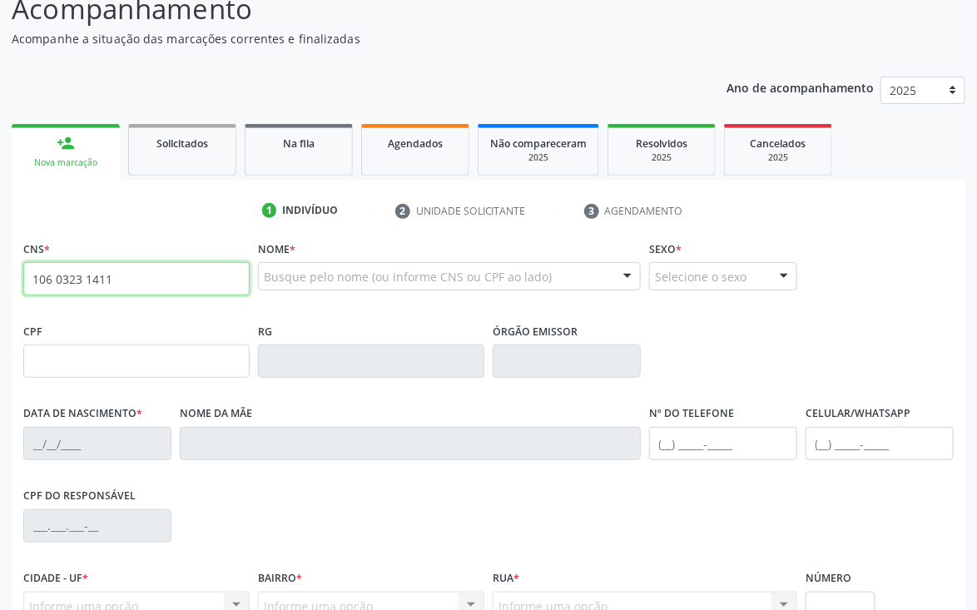
click at [1, 285] on div "Acompanhamento Acompanhe a situação das marcações correntes e finalizadas Relat…" at bounding box center [488, 372] width 977 height 811
type input "7"
click at [67, 280] on input "text" at bounding box center [136, 278] width 226 height 33
paste input "700 6094 [DEMOGRAPHIC_DATA] 4660"
type input "700 6094 [DEMOGRAPHIC_DATA] 4660"
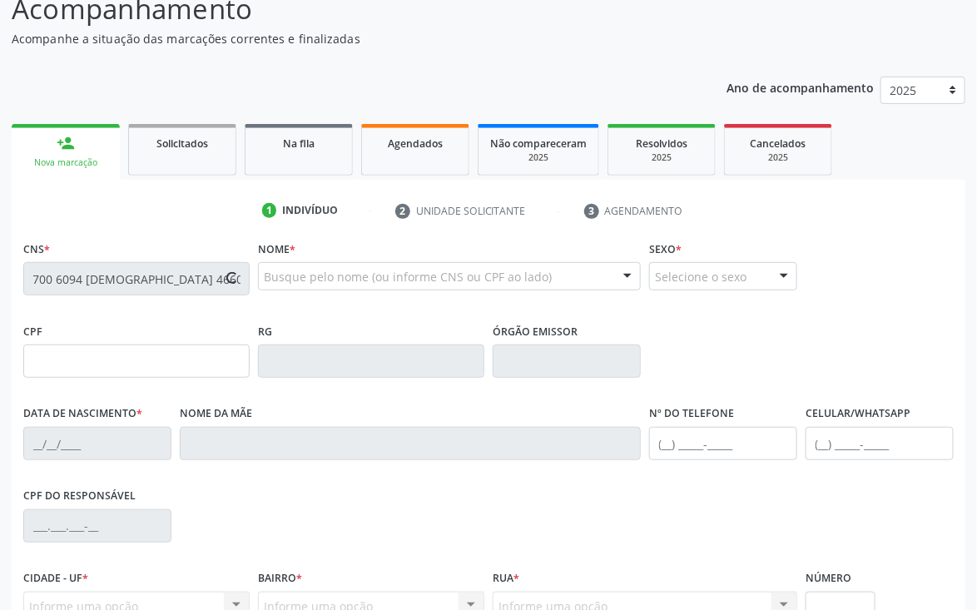
type input "026.328.254-66"
type input "[DATE]"
type input "[PERSON_NAME]"
type input "[PHONE_NUMBER]"
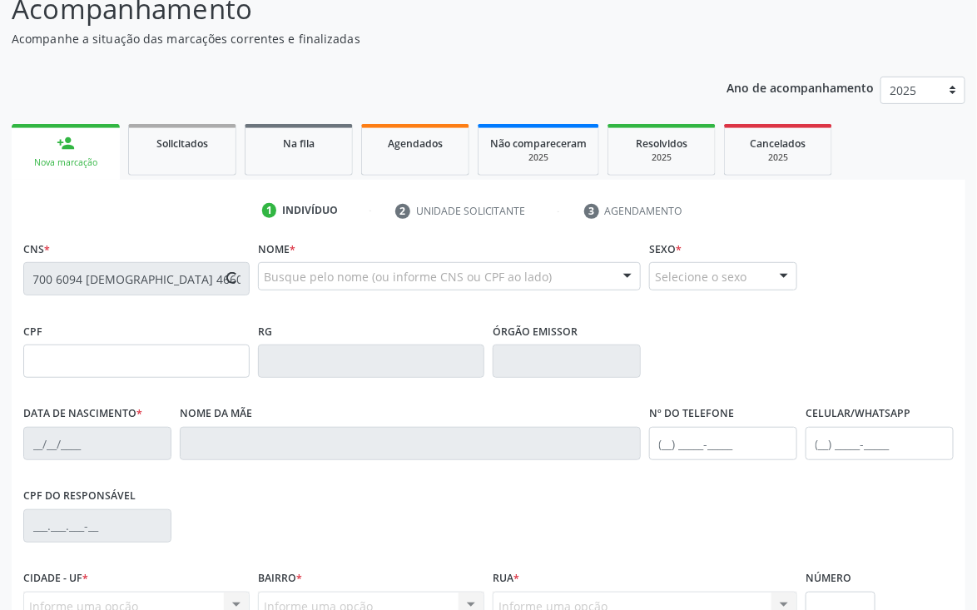
type input "425"
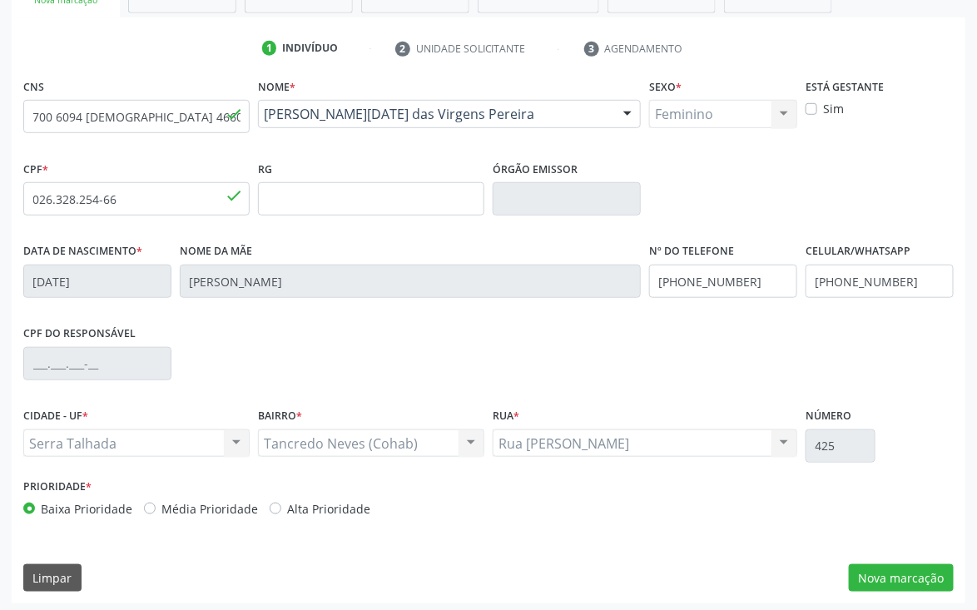
scroll to position [292, 0]
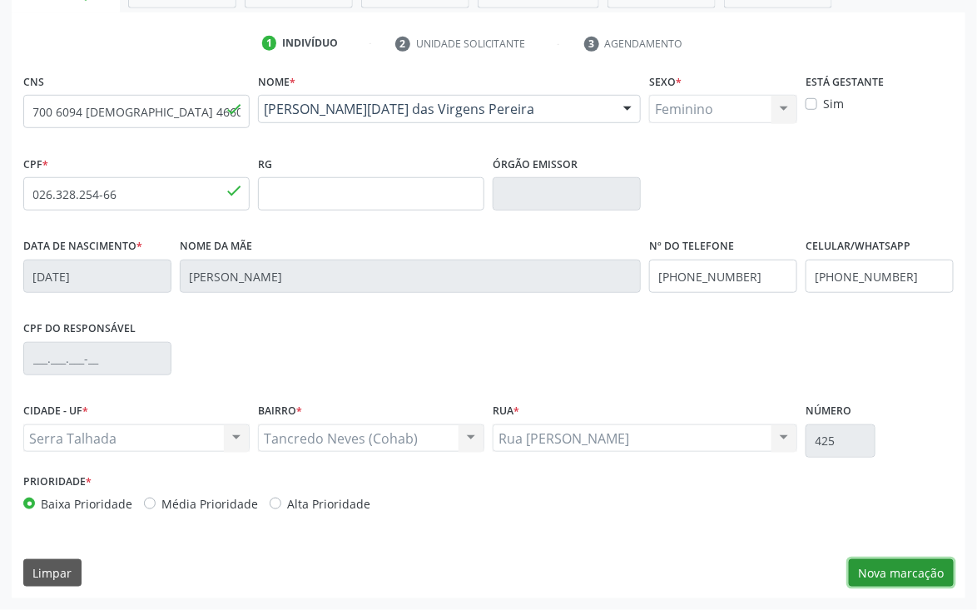
click at [881, 570] on button "Nova marcação" at bounding box center [901, 573] width 105 height 28
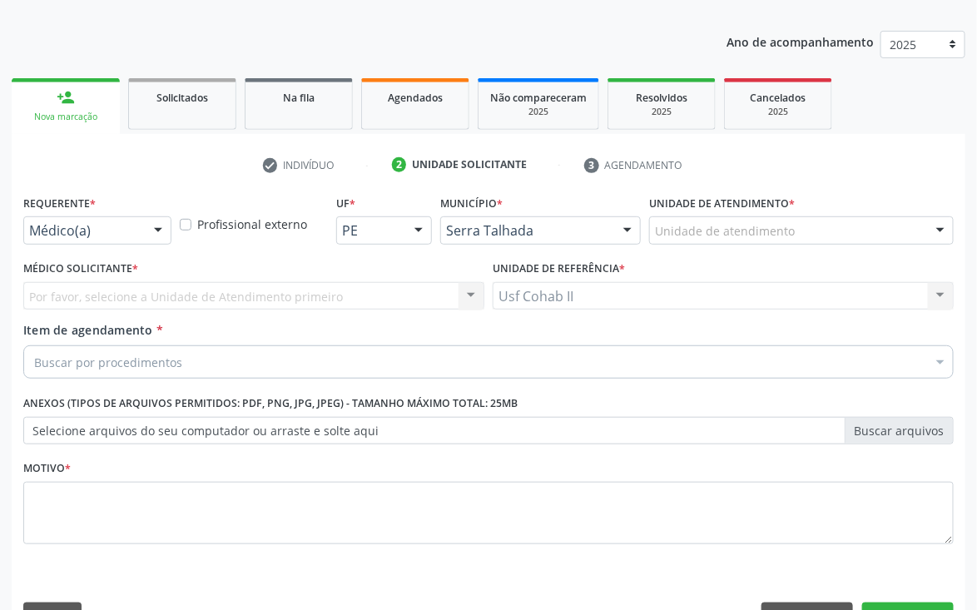
scroll to position [91, 0]
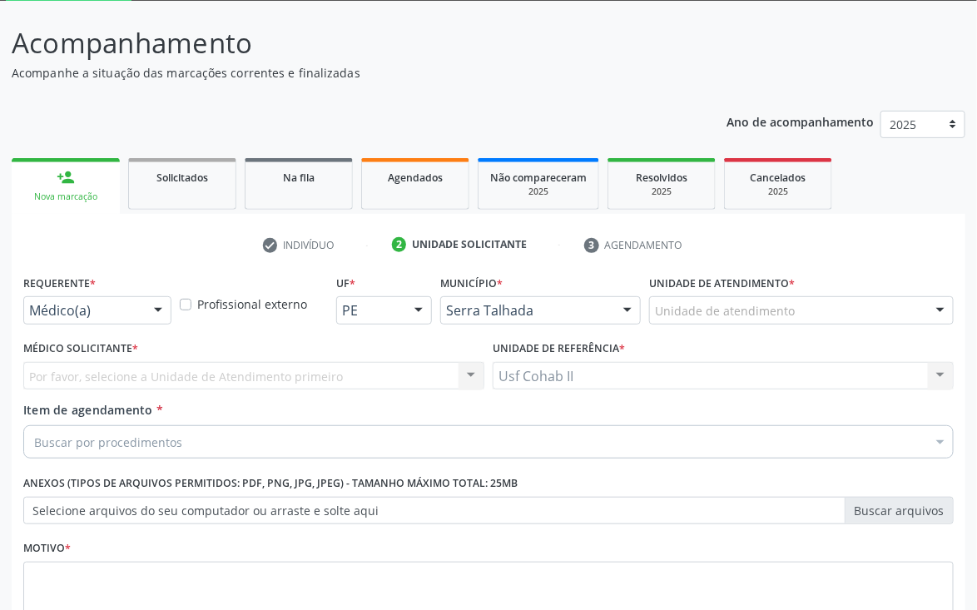
drag, startPoint x: 930, startPoint y: 297, endPoint x: 939, endPoint y: 308, distance: 14.2
click at [934, 302] on div at bounding box center [940, 311] width 25 height 28
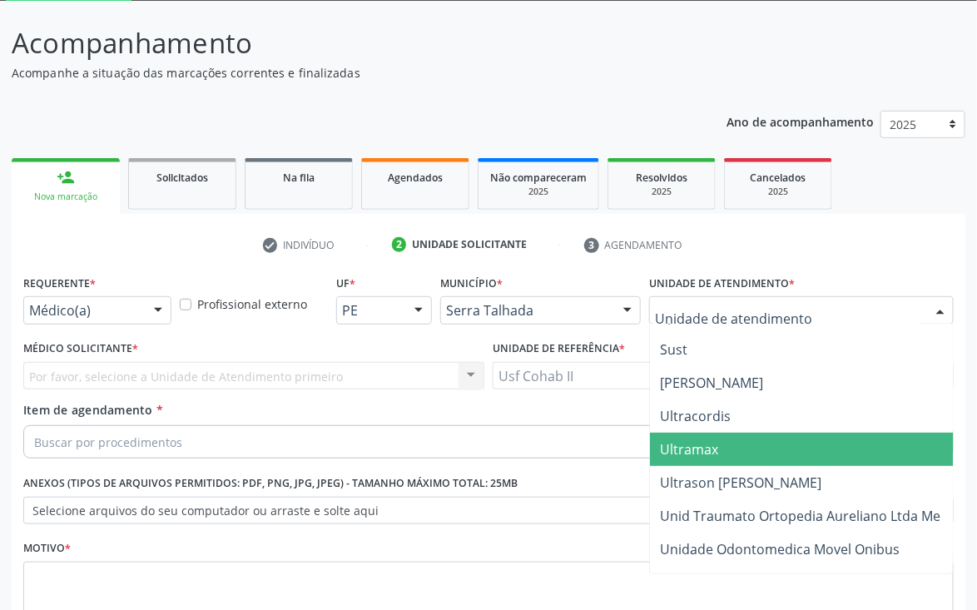
scroll to position [6741, 0]
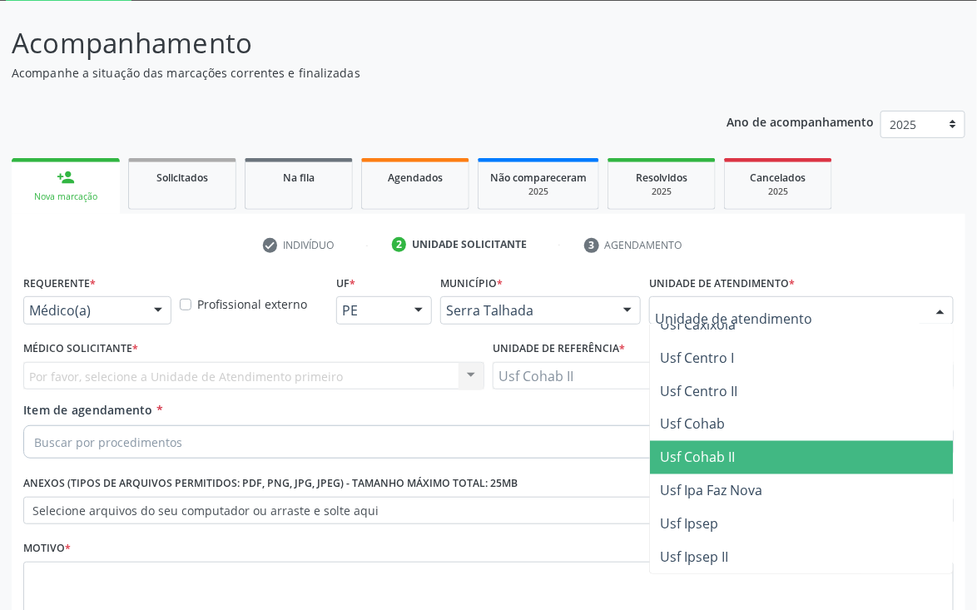
click at [787, 450] on span "Usf Cohab II" at bounding box center [852, 457] width 404 height 33
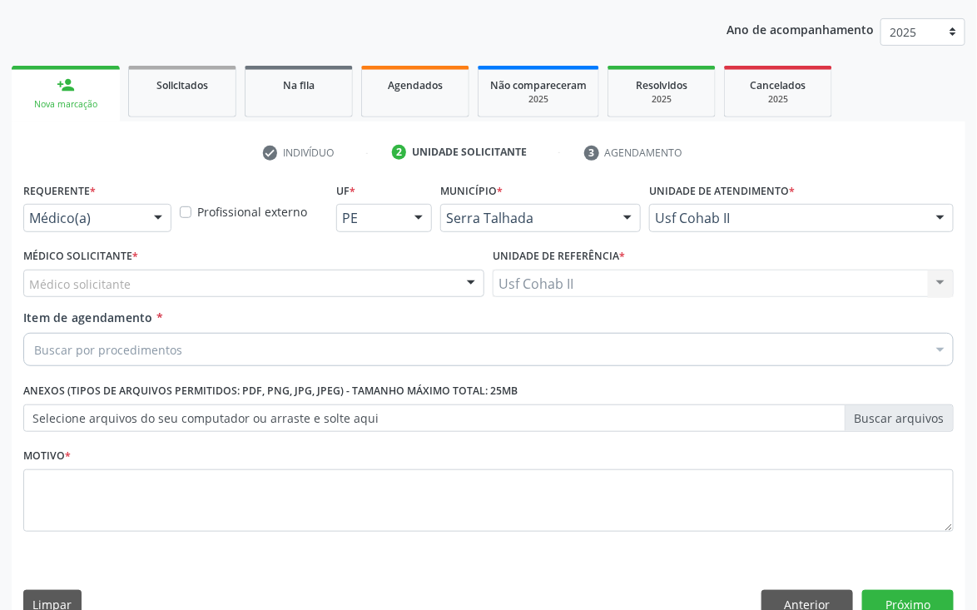
scroll to position [216, 0]
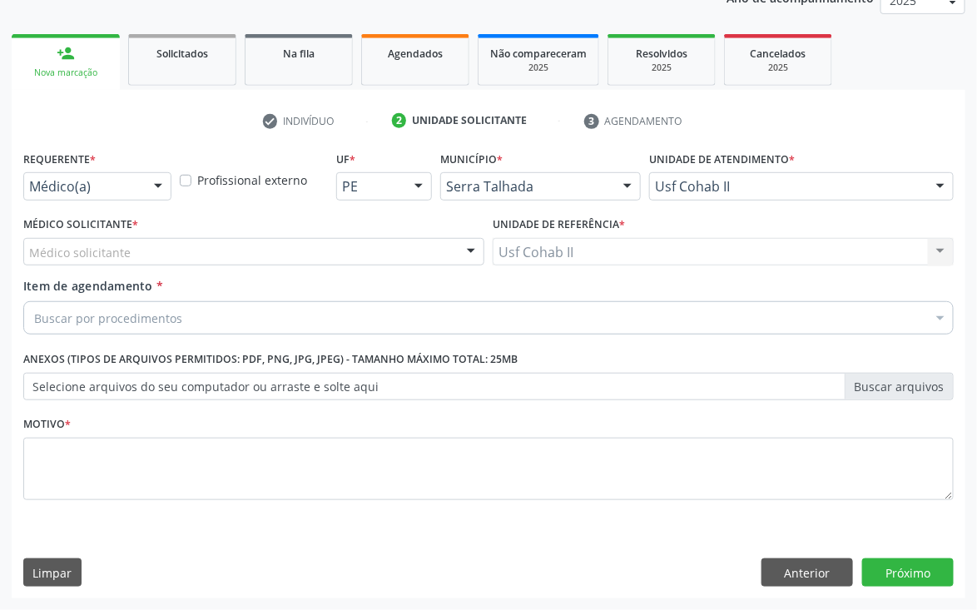
click at [742, 310] on div "Buscar por procedimentos" at bounding box center [488, 317] width 930 height 33
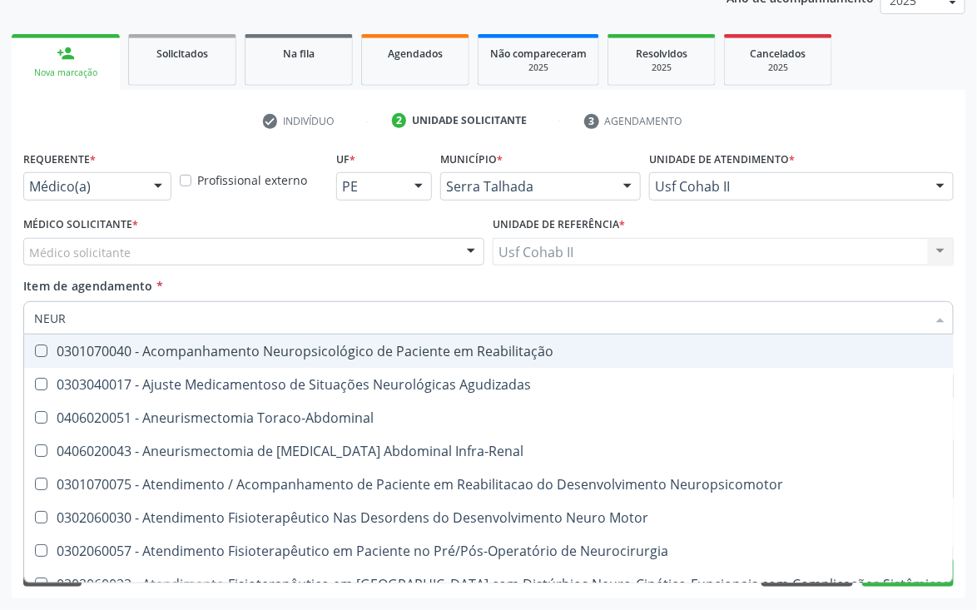
type input "NEURO"
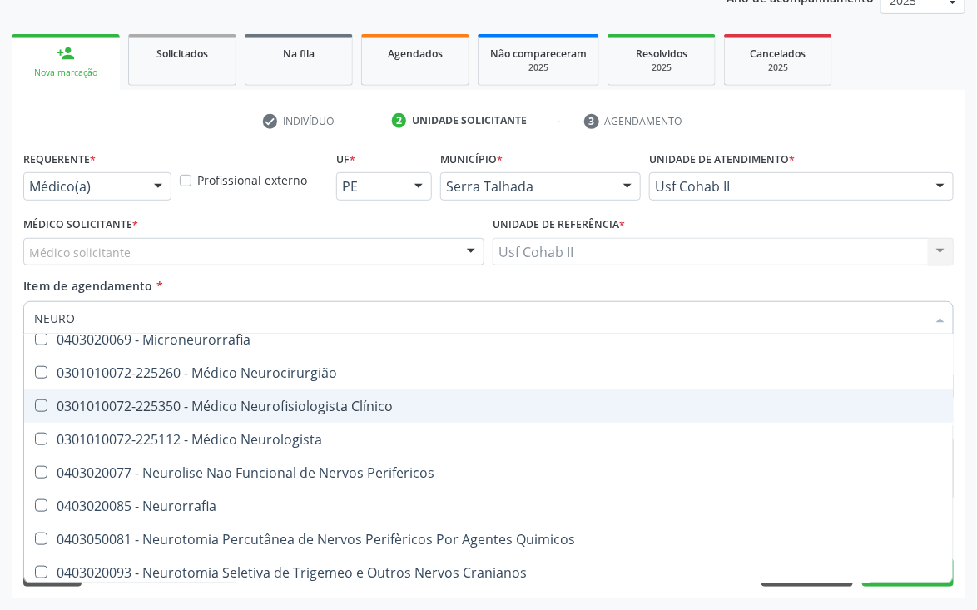
scroll to position [499, 0]
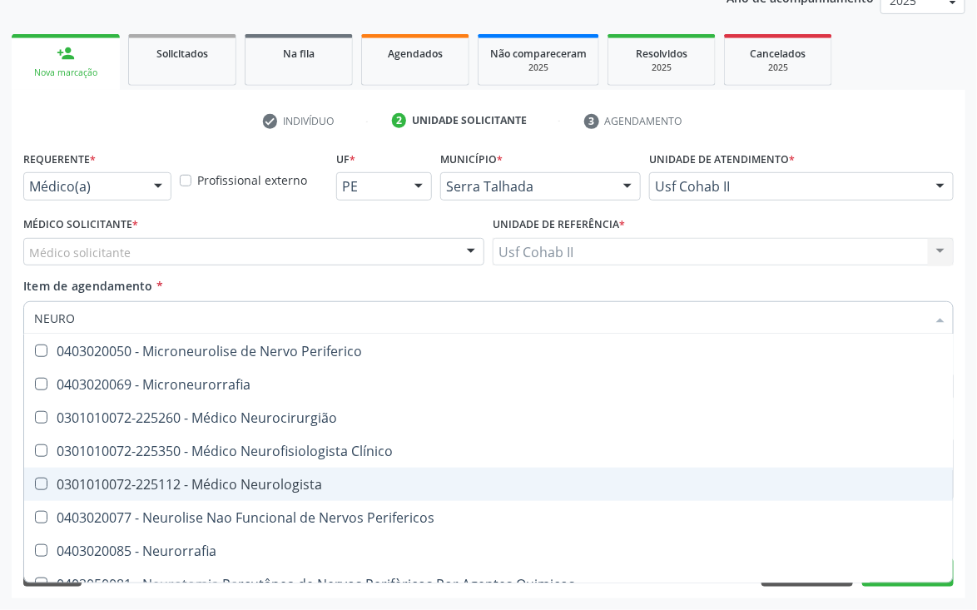
click at [38, 480] on Neurologista at bounding box center [41, 484] width 12 height 12
click at [35, 480] on Neurologista "checkbox" at bounding box center [29, 484] width 11 height 11
click at [38, 480] on Neurologista at bounding box center [41, 484] width 12 height 12
click at [35, 480] on Neurologista "checkbox" at bounding box center [29, 484] width 11 height 11
checkbox Neurologista "false"
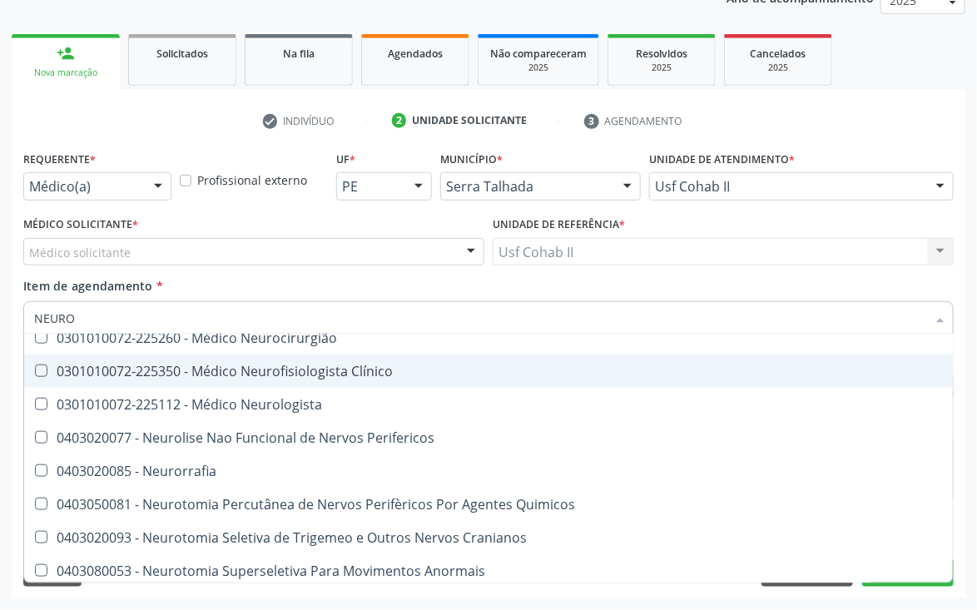
scroll to position [624, 0]
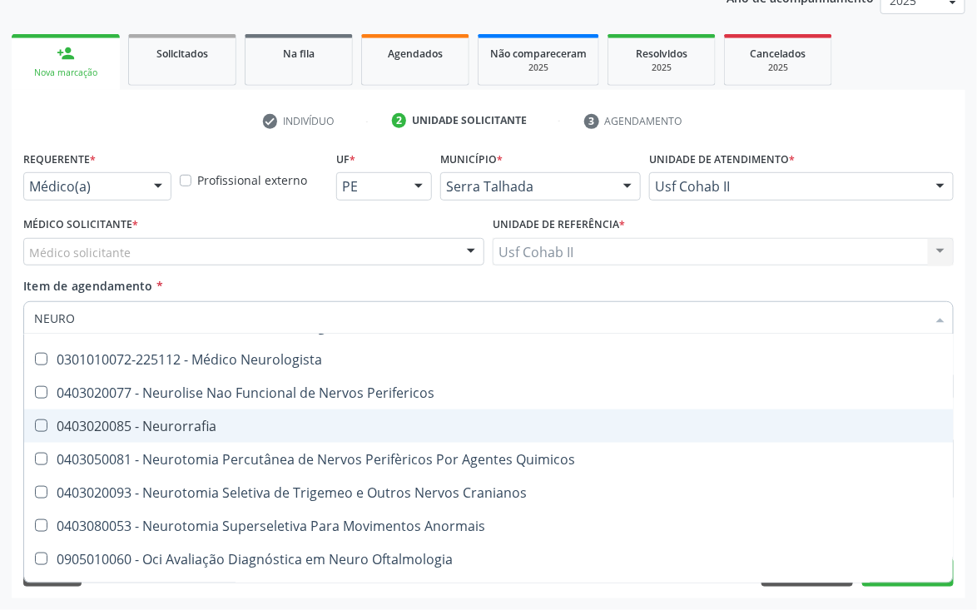
click at [971, 384] on div "Acompanhamento Acompanhe a situação das marcações correntes e finalizadas Relat…" at bounding box center [488, 243] width 977 height 733
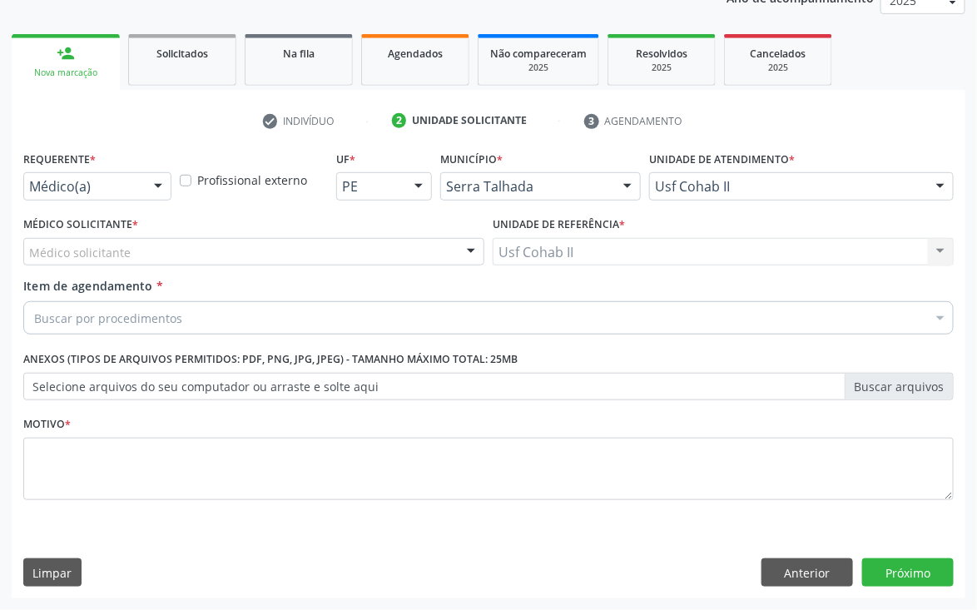
scroll to position [0, 0]
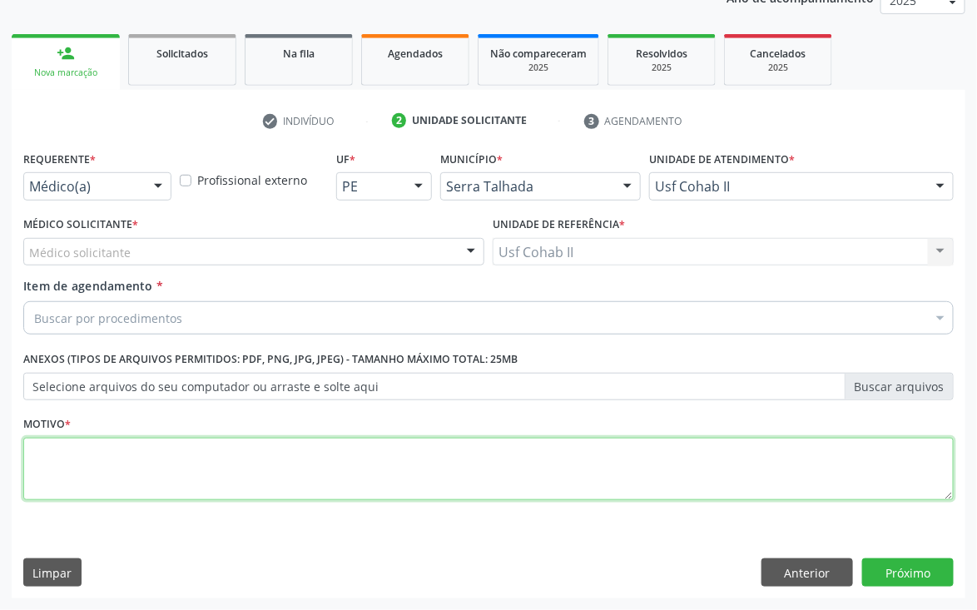
click at [487, 472] on textarea at bounding box center [488, 469] width 930 height 63
type textarea "CONSULTA"
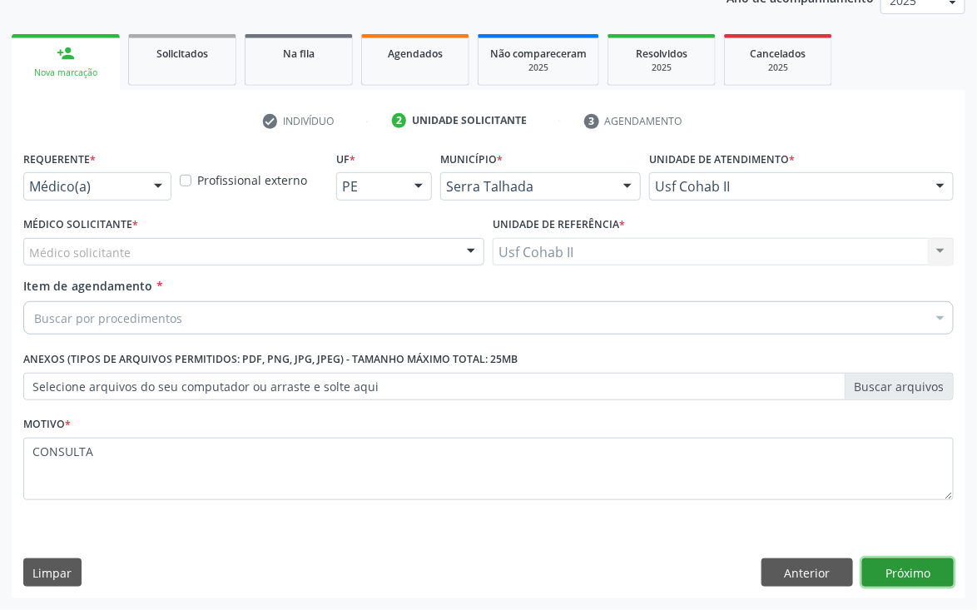
click at [904, 575] on button "Próximo" at bounding box center [908, 572] width 92 height 28
click at [904, 575] on div "Requerente * Médico(a) Médico(a) Enfermeiro(a) Paciente Nenhum resultado encont…" at bounding box center [489, 372] width 954 height 452
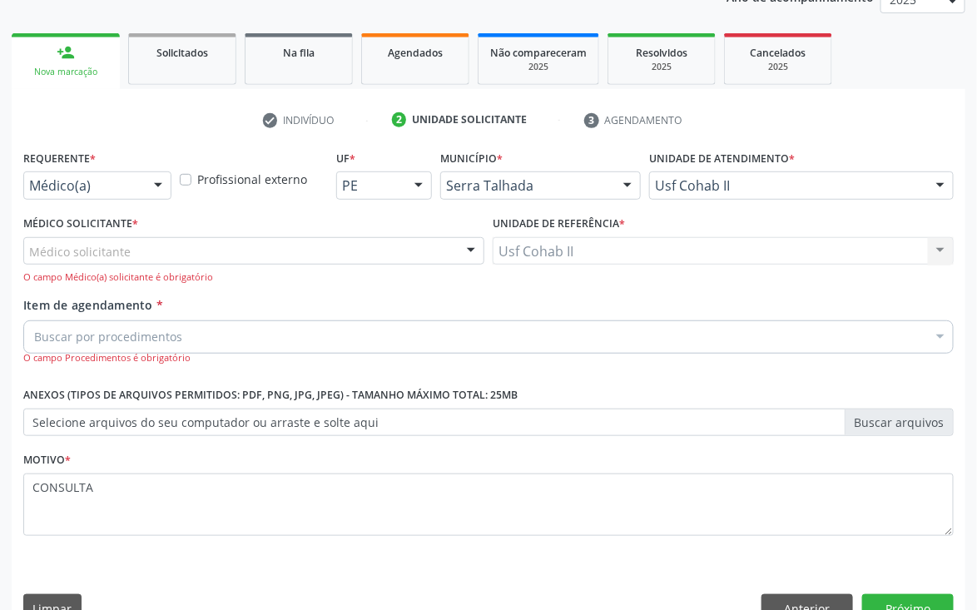
click at [448, 257] on div "Médico solicitante" at bounding box center [253, 251] width 461 height 28
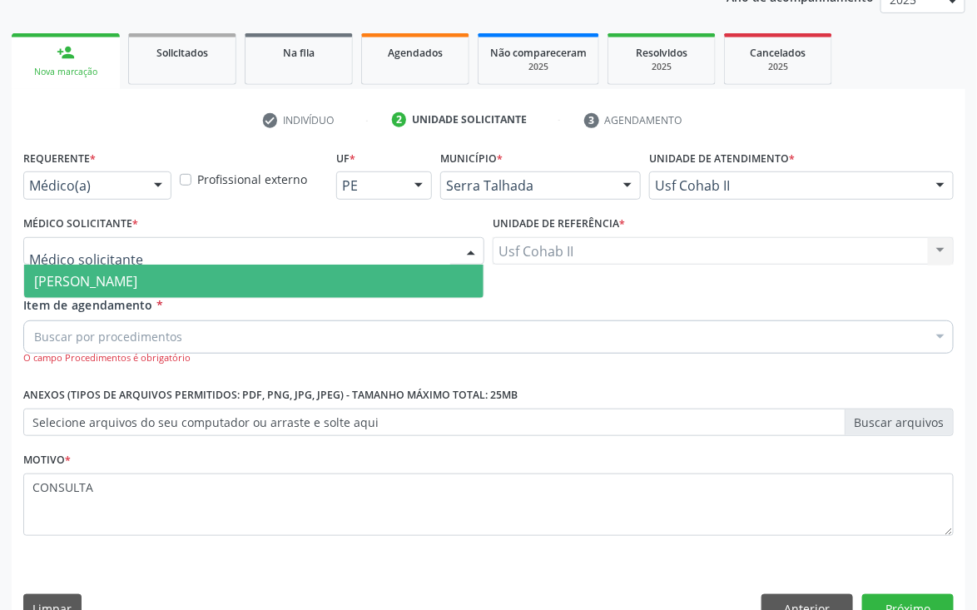
click at [303, 290] on span "[PERSON_NAME]" at bounding box center [253, 281] width 459 height 33
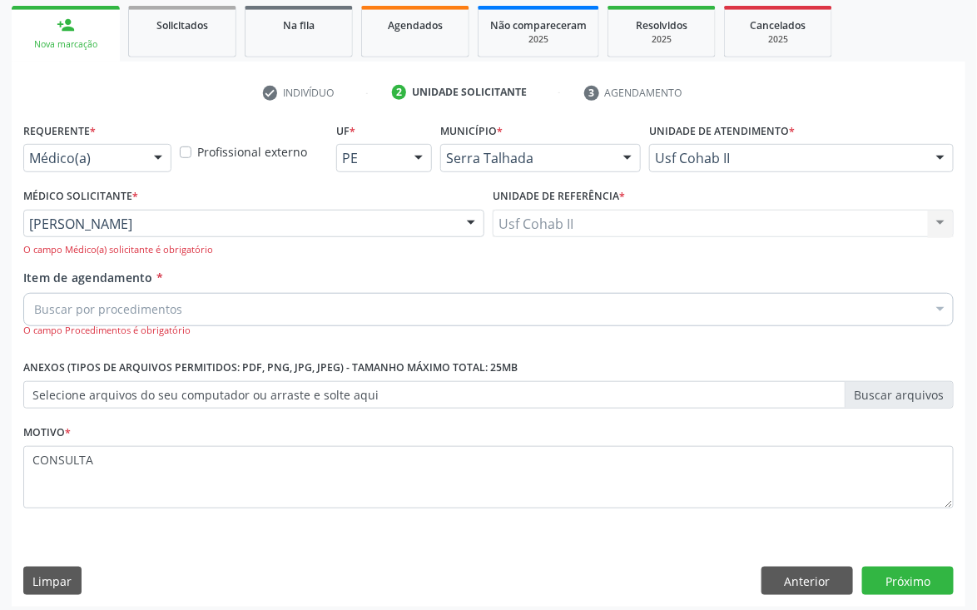
scroll to position [252, 0]
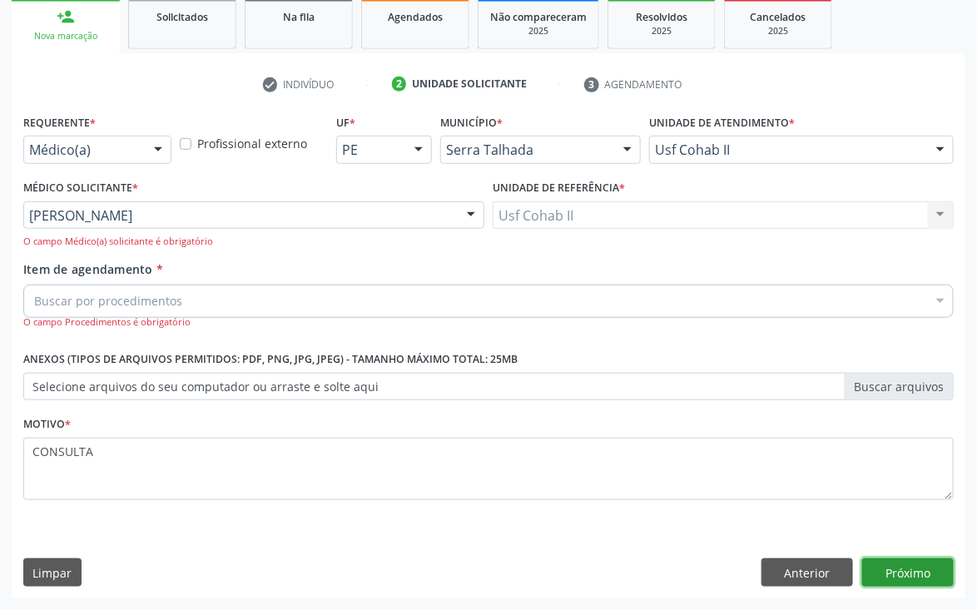
click at [915, 565] on button "Próximo" at bounding box center [908, 572] width 92 height 28
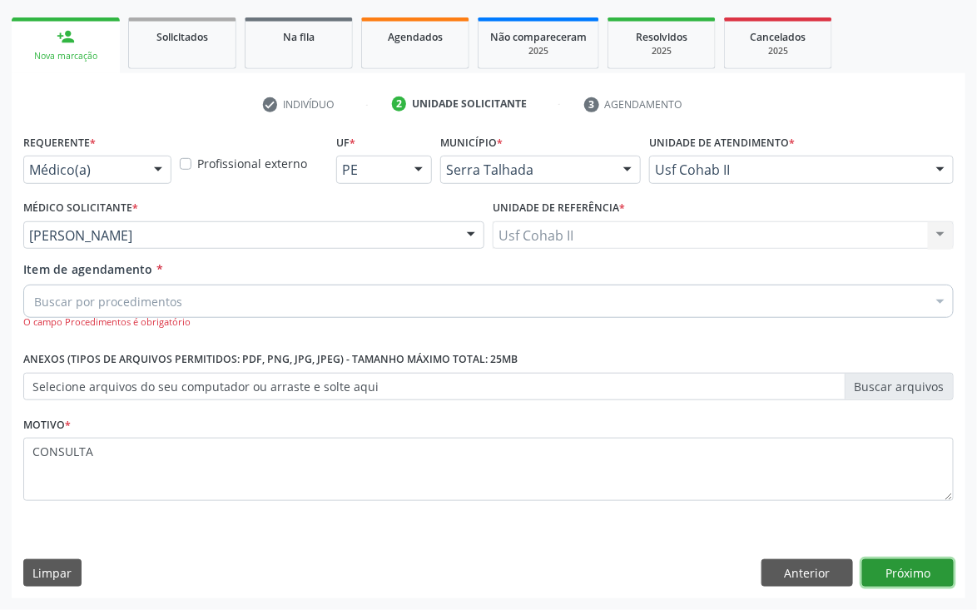
scroll to position [232, 0]
click at [242, 298] on div "Buscar por procedimentos" at bounding box center [488, 301] width 930 height 33
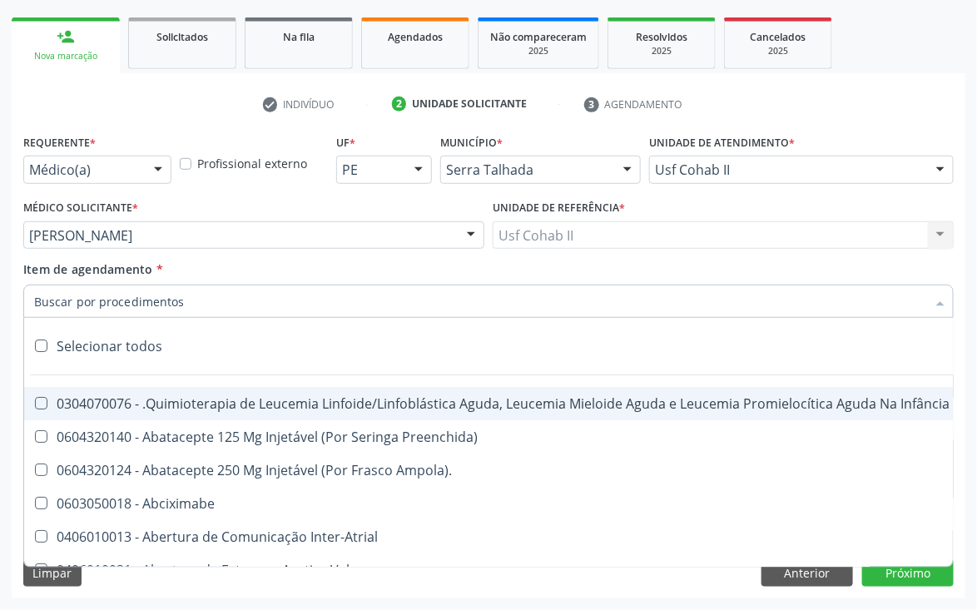
click at [935, 171] on div at bounding box center [940, 170] width 25 height 28
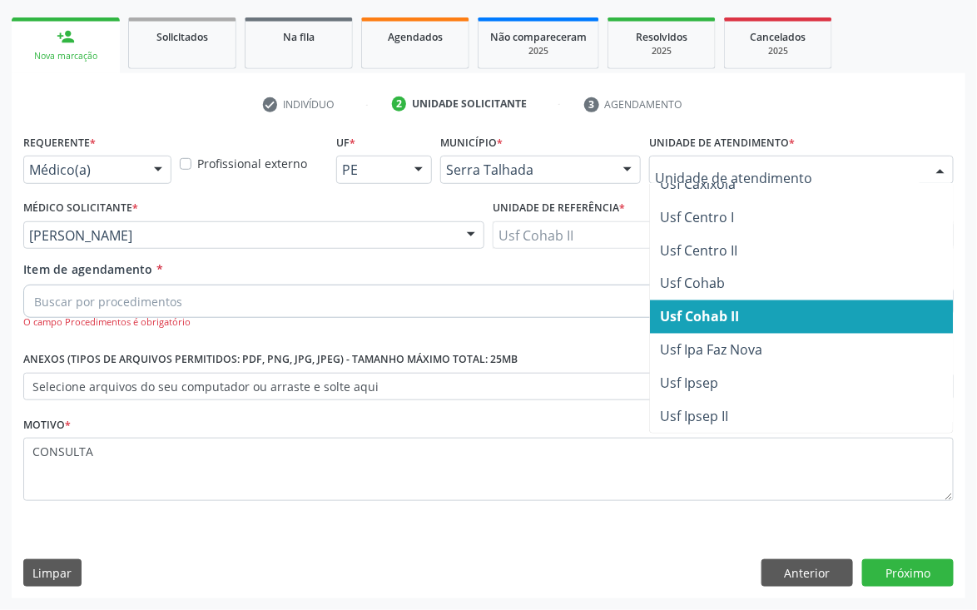
click at [939, 165] on div at bounding box center [940, 170] width 25 height 28
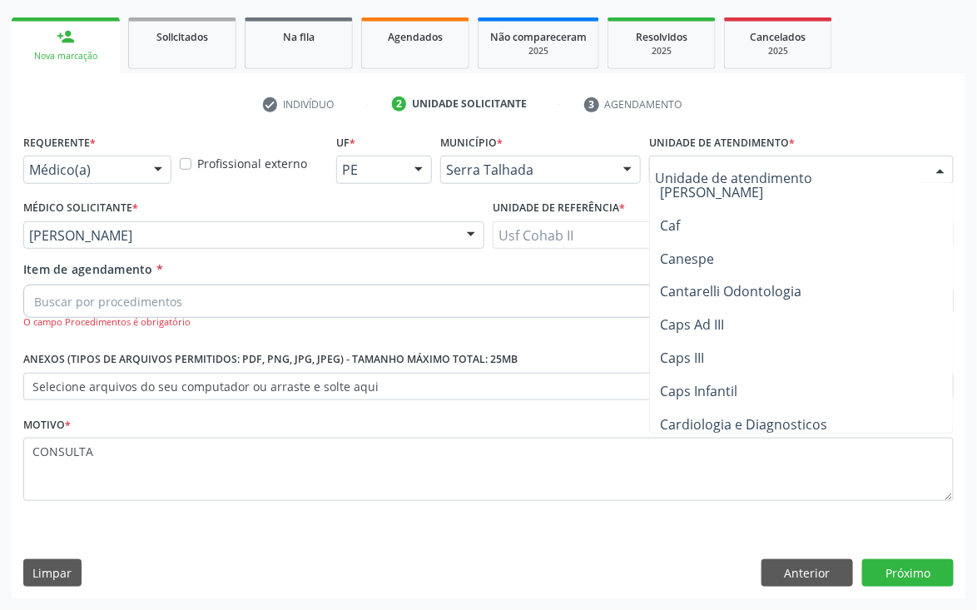
scroll to position [0, 0]
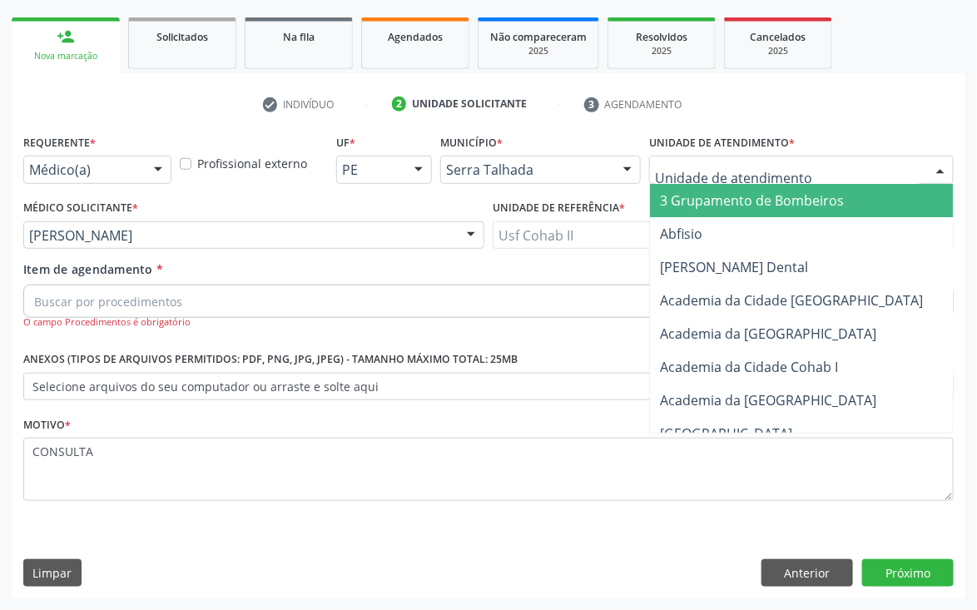
click at [896, 116] on ul "check Indivíduo 2 Unidade solicitante 3 Agendamento" at bounding box center [489, 104] width 954 height 27
